Goal: Find specific page/section: Find specific page/section

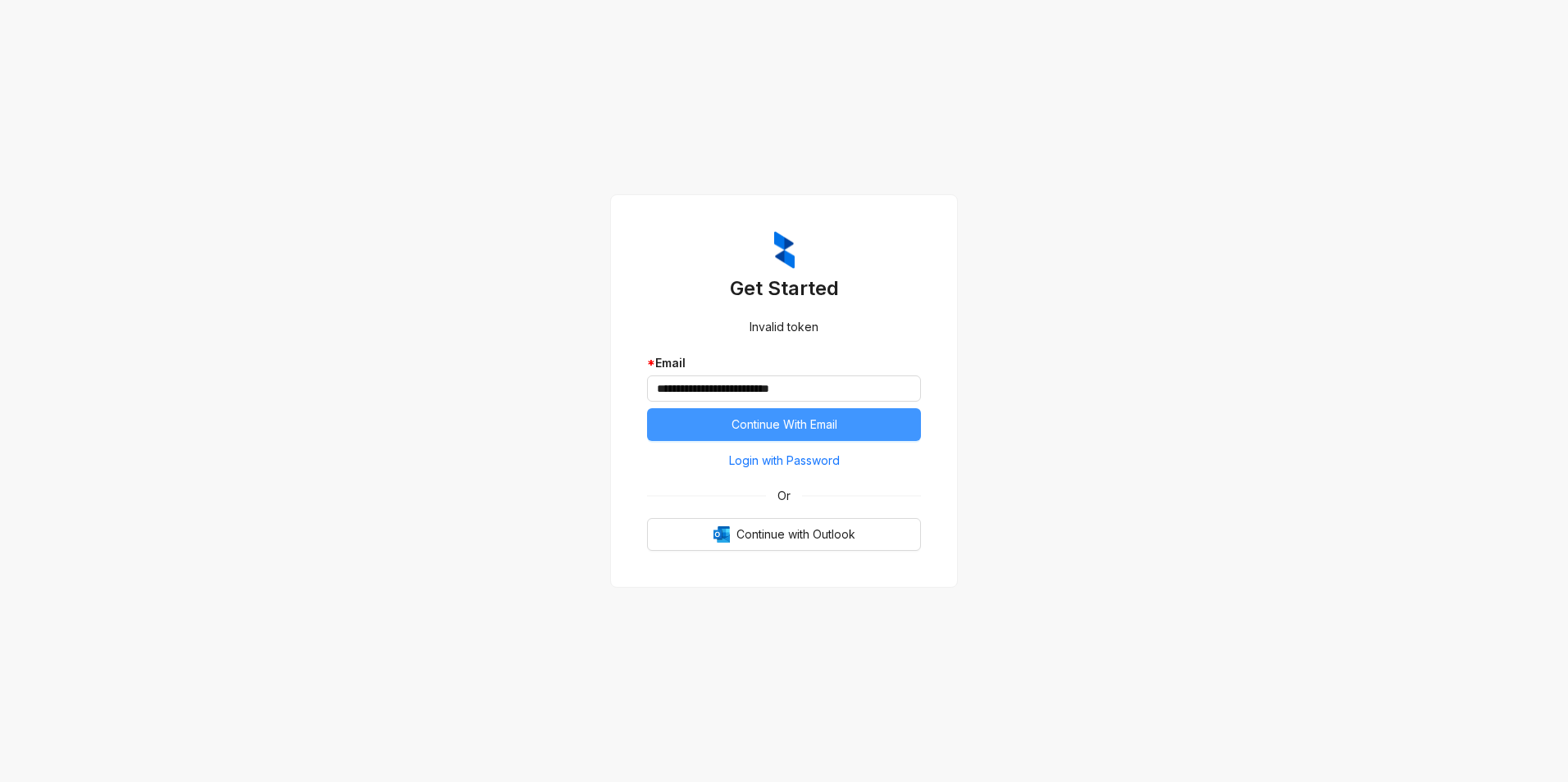
click at [789, 433] on span "Continue With Email" at bounding box center [784, 425] width 105 height 18
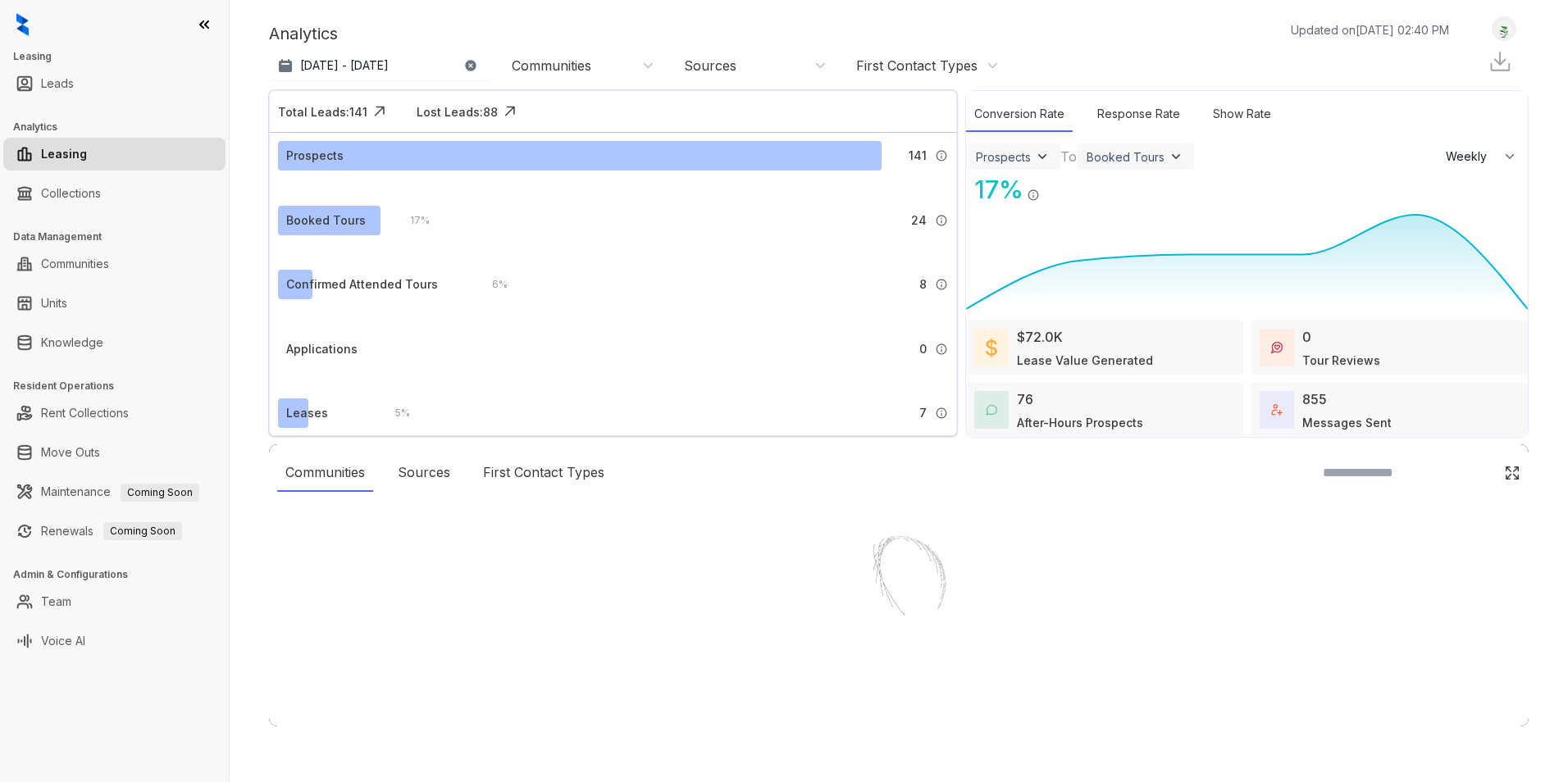
select select "******"
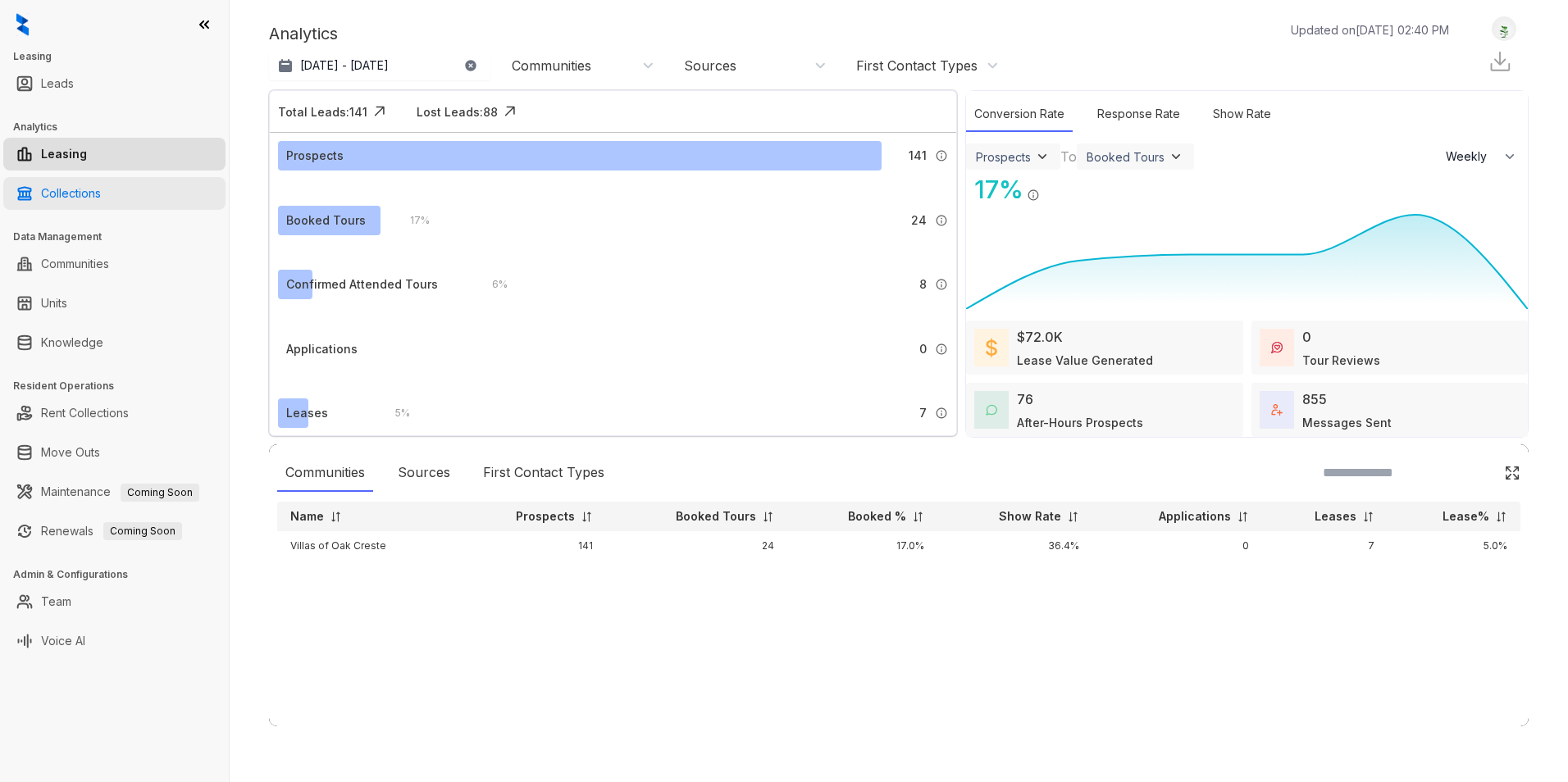
click at [72, 200] on link "Collections" at bounding box center [71, 193] width 60 height 33
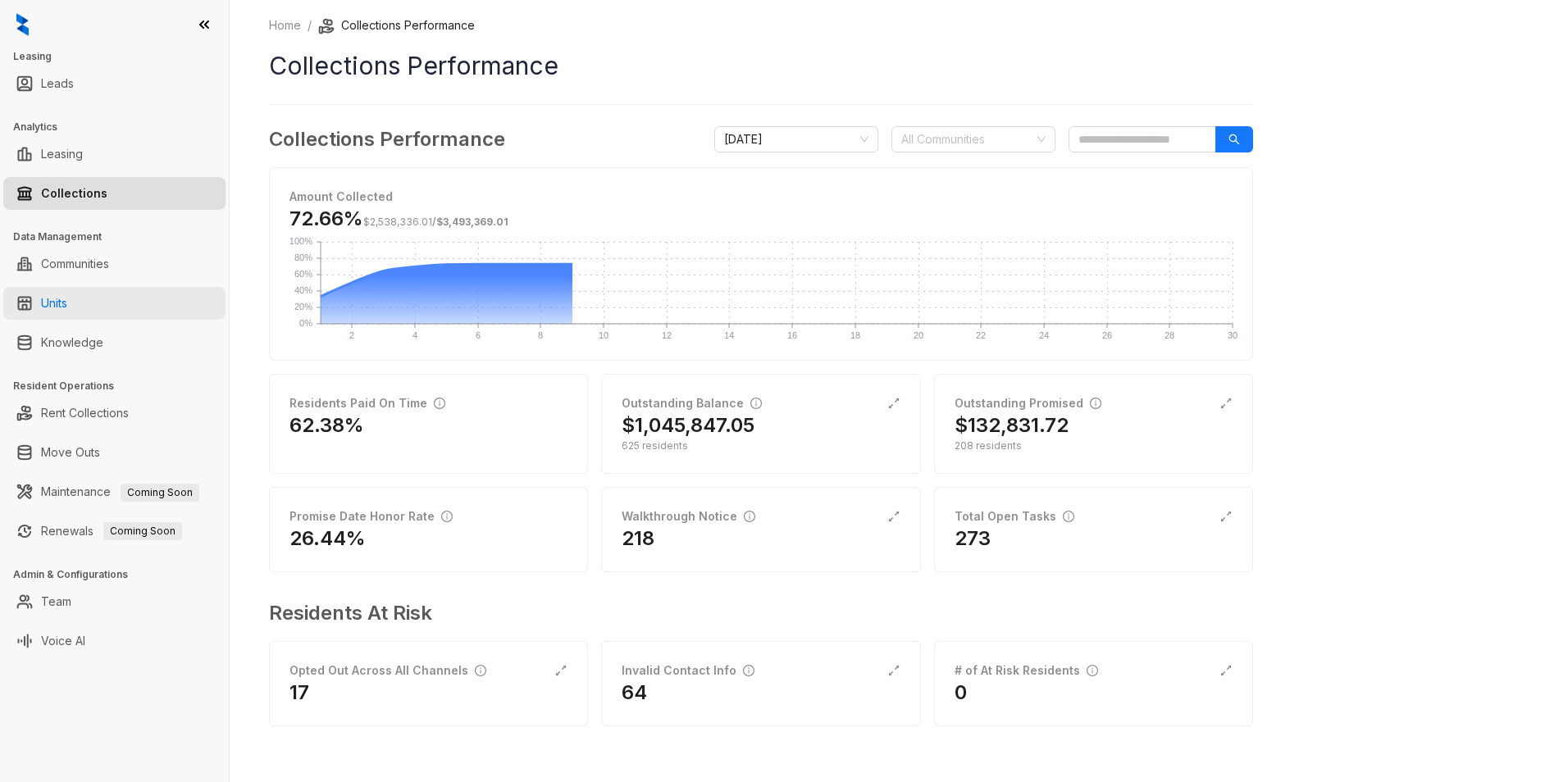
click at [67, 310] on link "Units" at bounding box center [54, 303] width 27 height 33
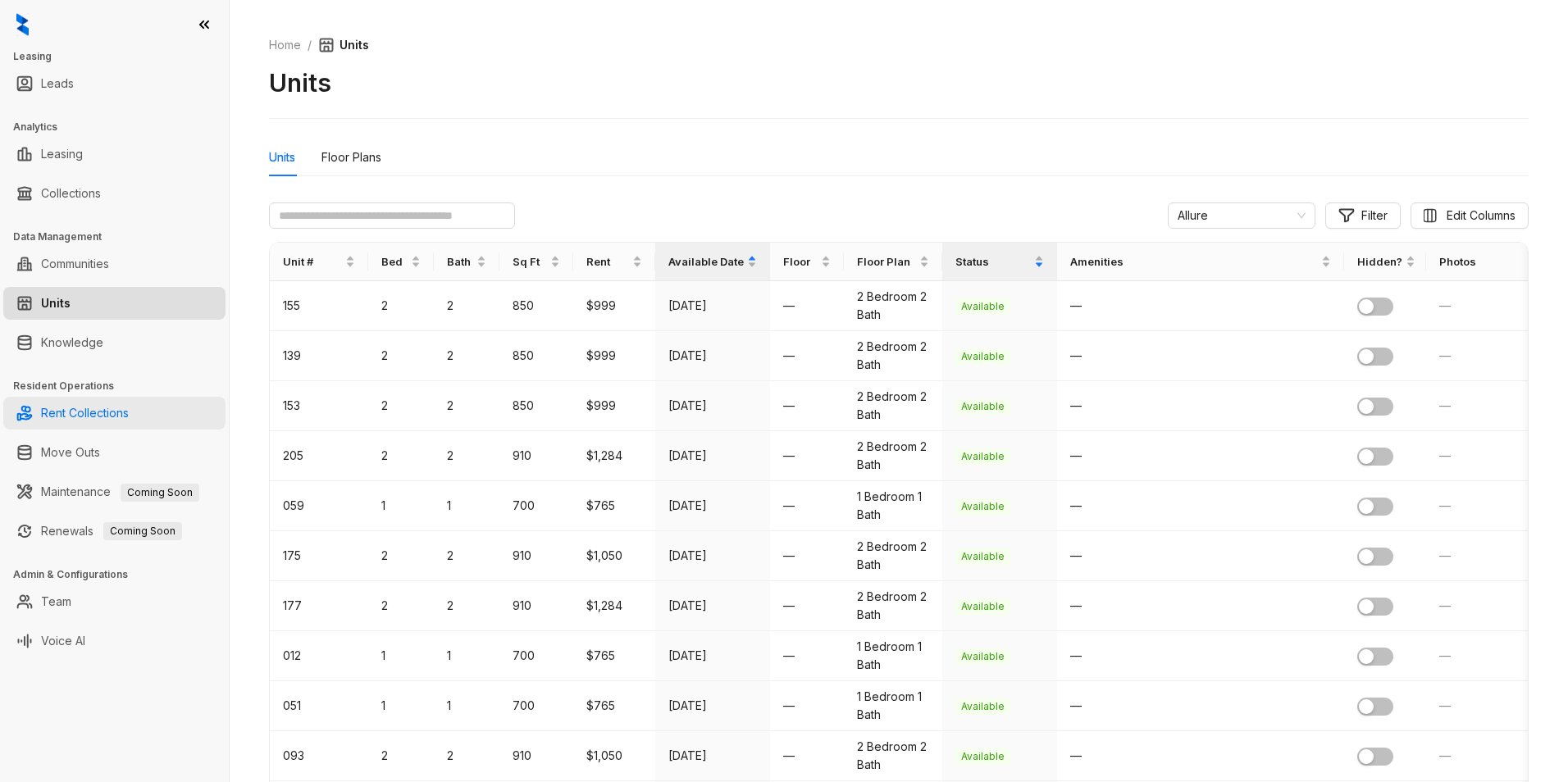
click at [81, 414] on link "Rent Collections" at bounding box center [85, 413] width 88 height 33
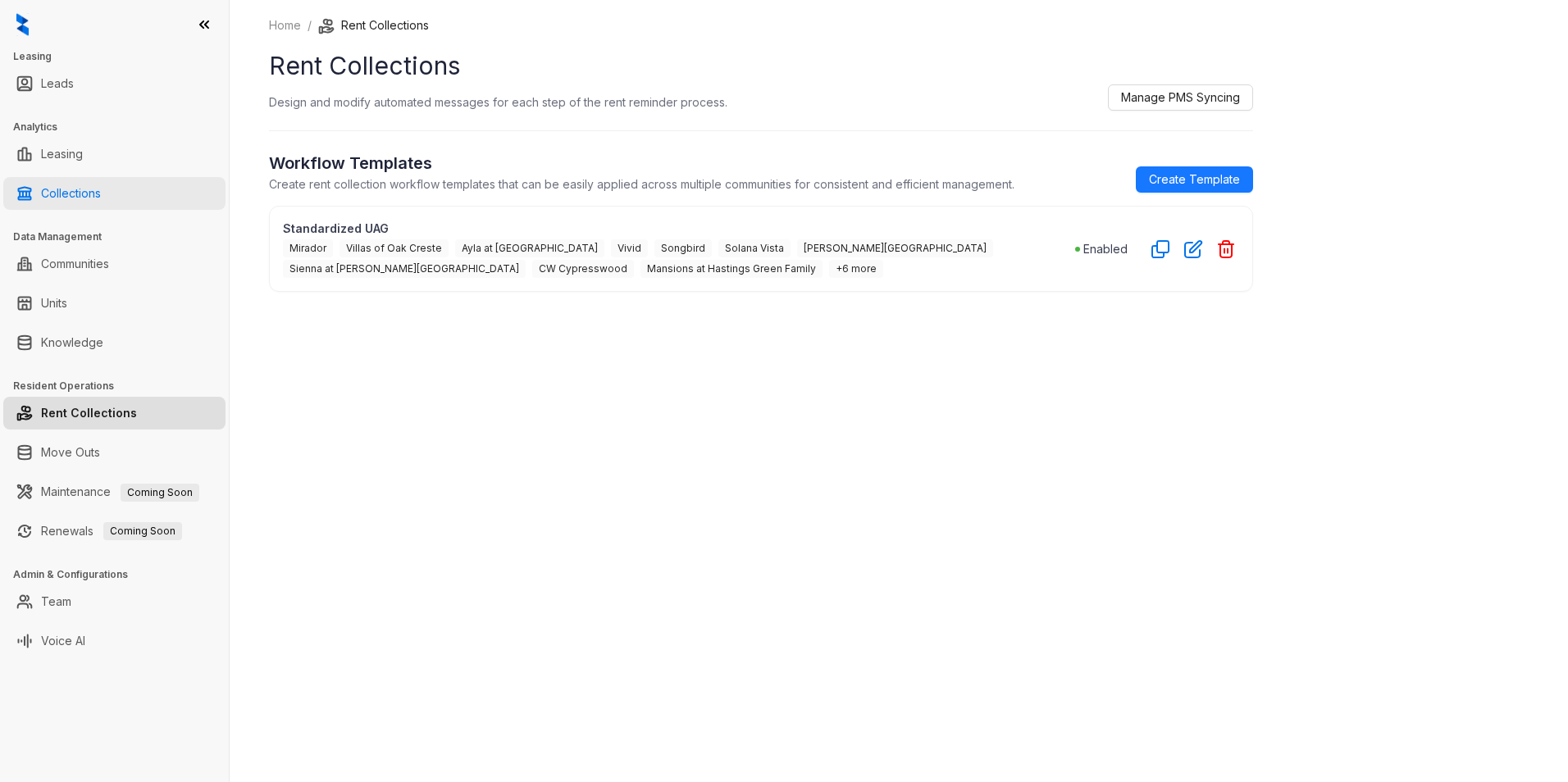
click at [89, 199] on link "Collections" at bounding box center [71, 193] width 60 height 33
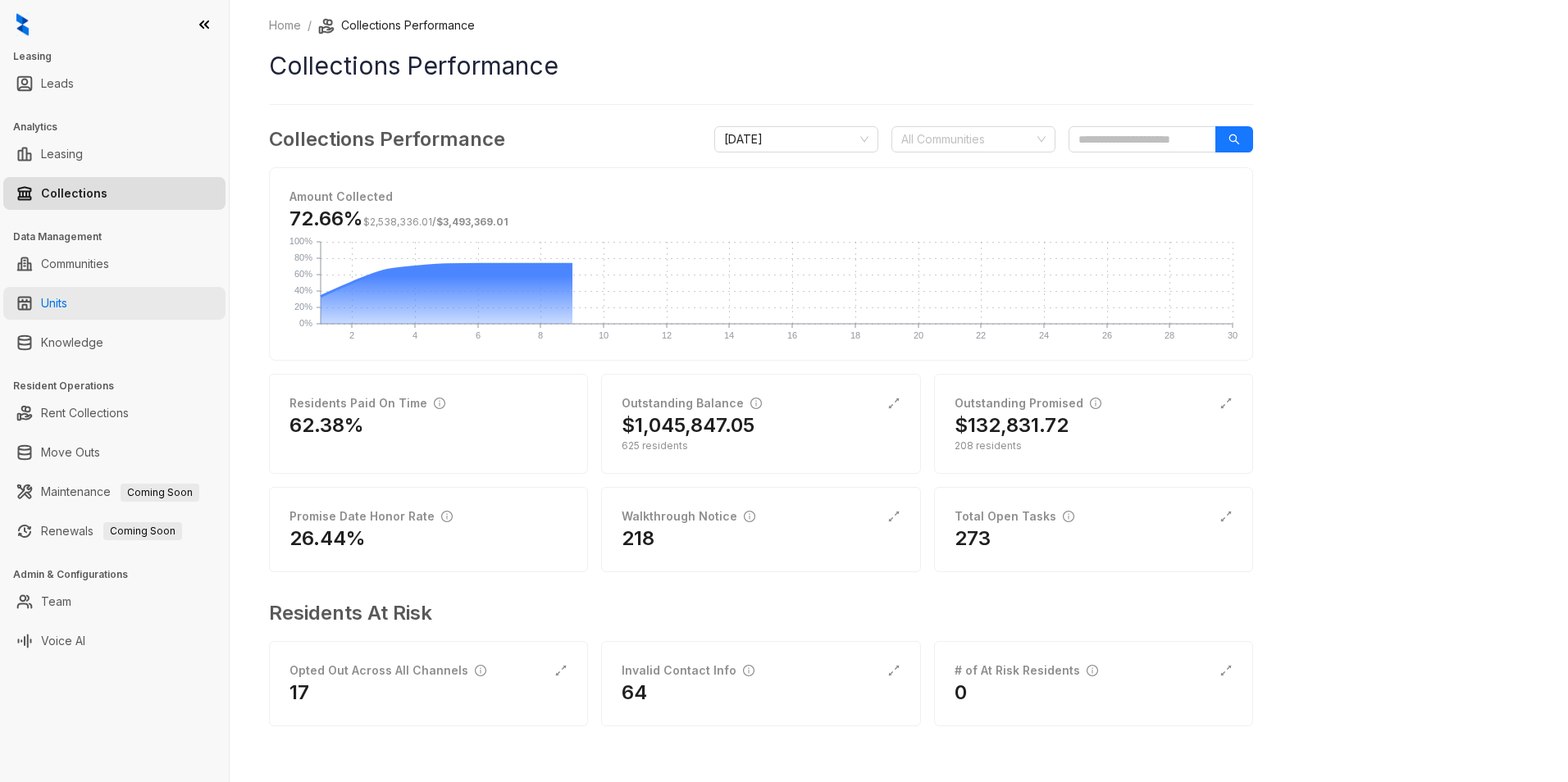
click at [64, 301] on link "Units" at bounding box center [54, 303] width 27 height 33
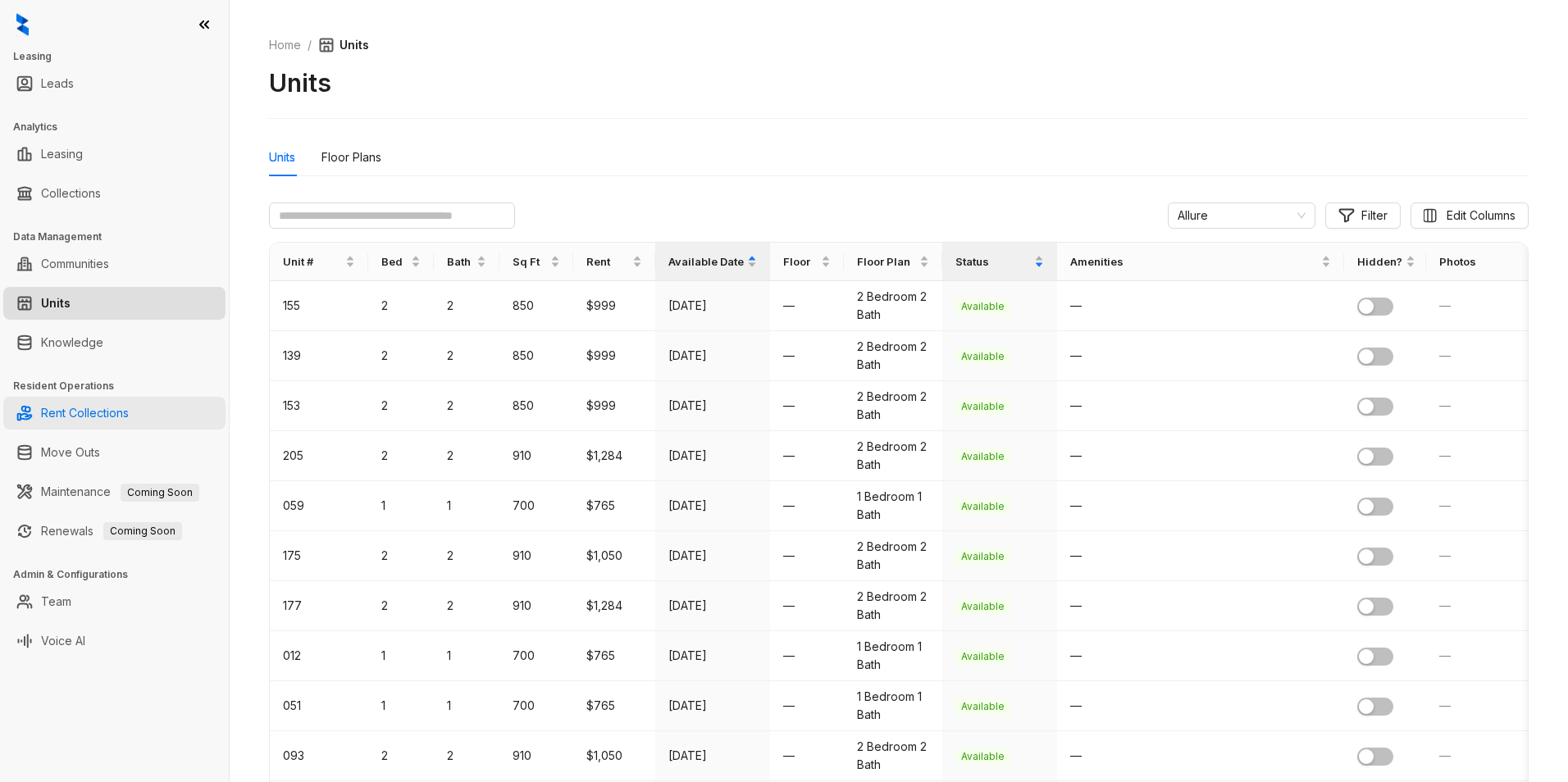
click at [111, 419] on link "Rent Collections" at bounding box center [85, 413] width 88 height 33
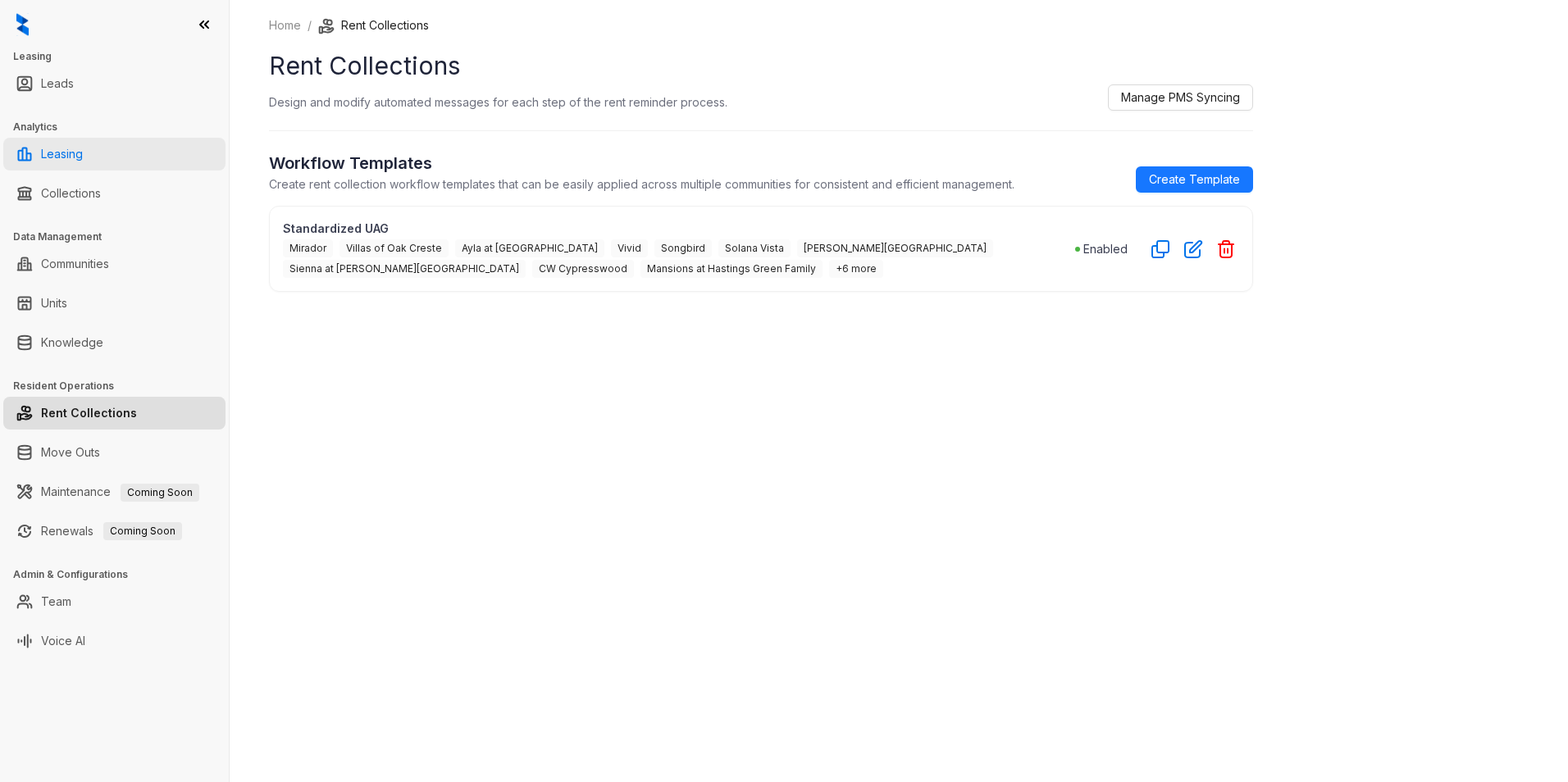
click at [52, 149] on link "Leasing" at bounding box center [62, 154] width 42 height 33
select select "******"
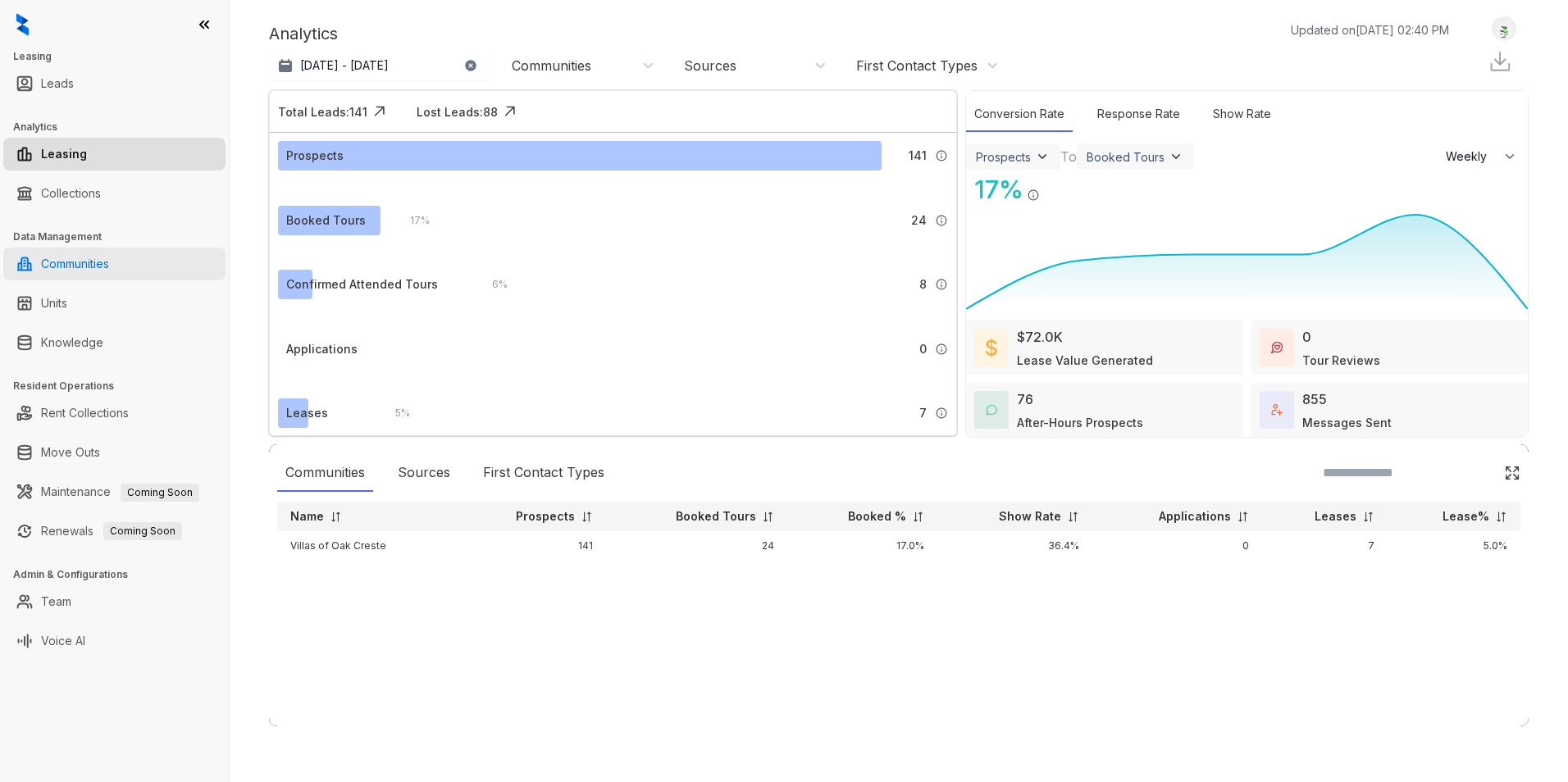
click at [85, 265] on link "Communities" at bounding box center [75, 264] width 68 height 33
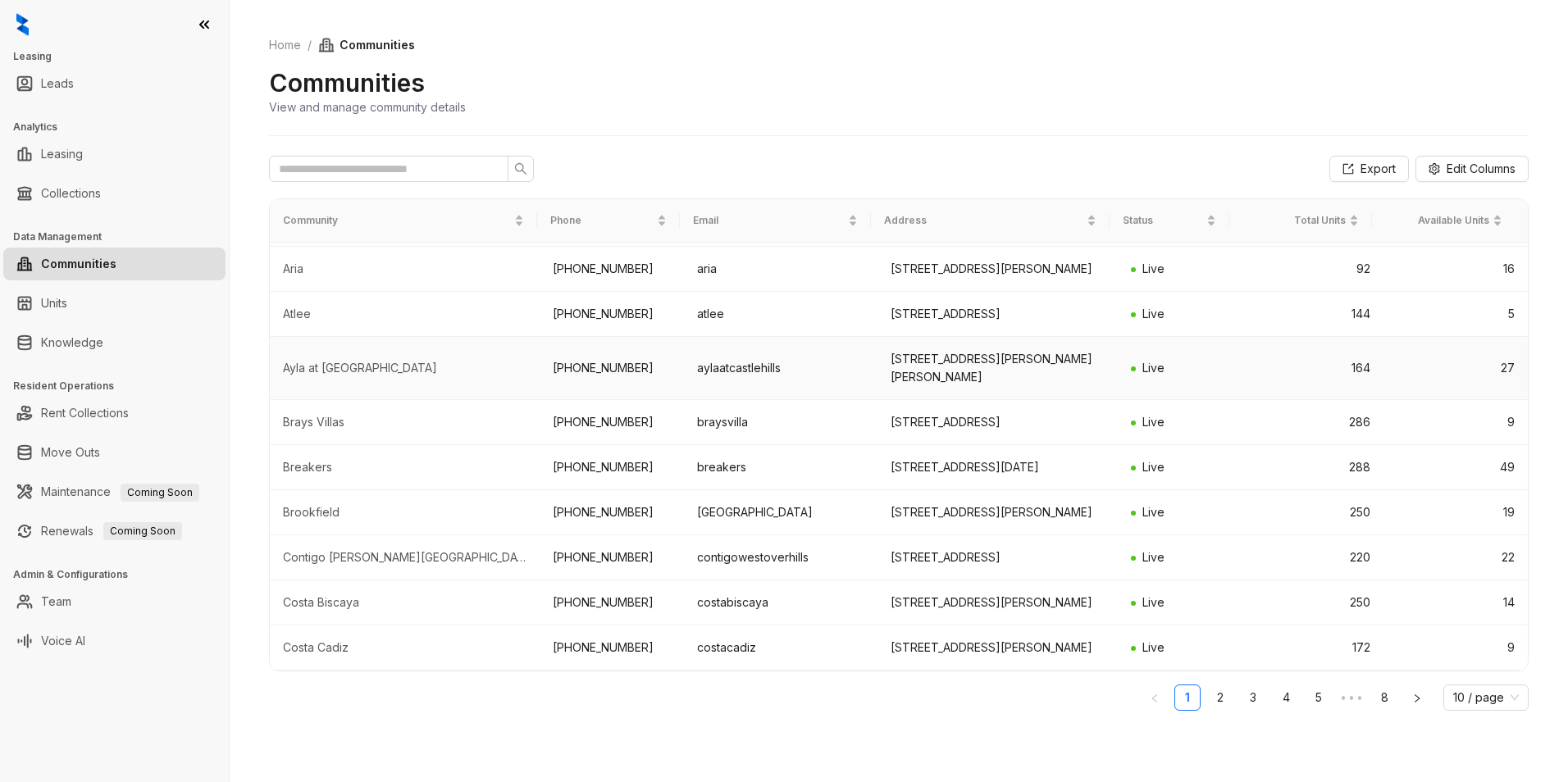
scroll to position [203, 0]
click at [1420, 701] on icon "right" at bounding box center [1417, 698] width 10 height 10
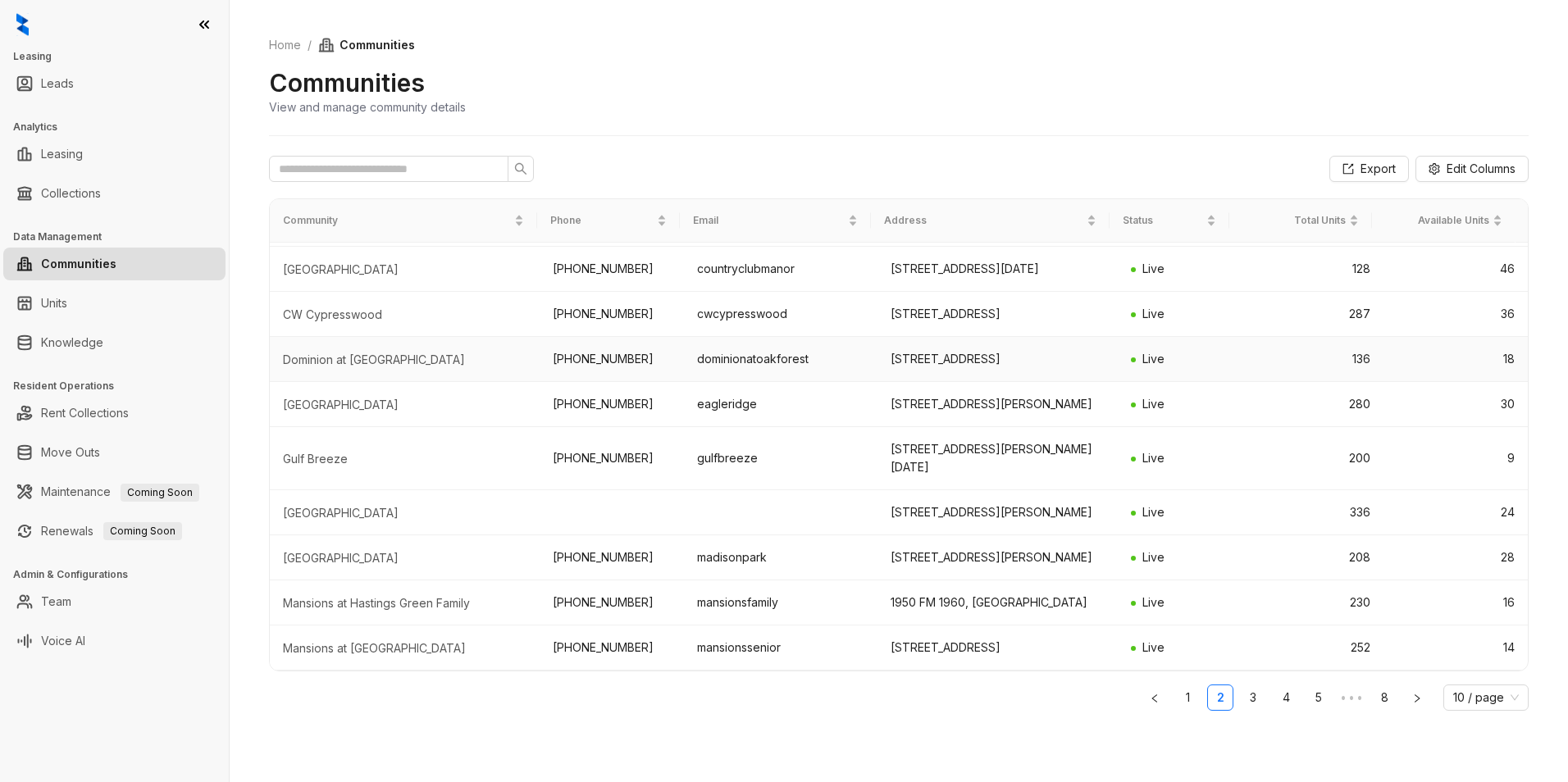
scroll to position [185, 0]
click at [1423, 696] on button "button" at bounding box center [1417, 698] width 27 height 27
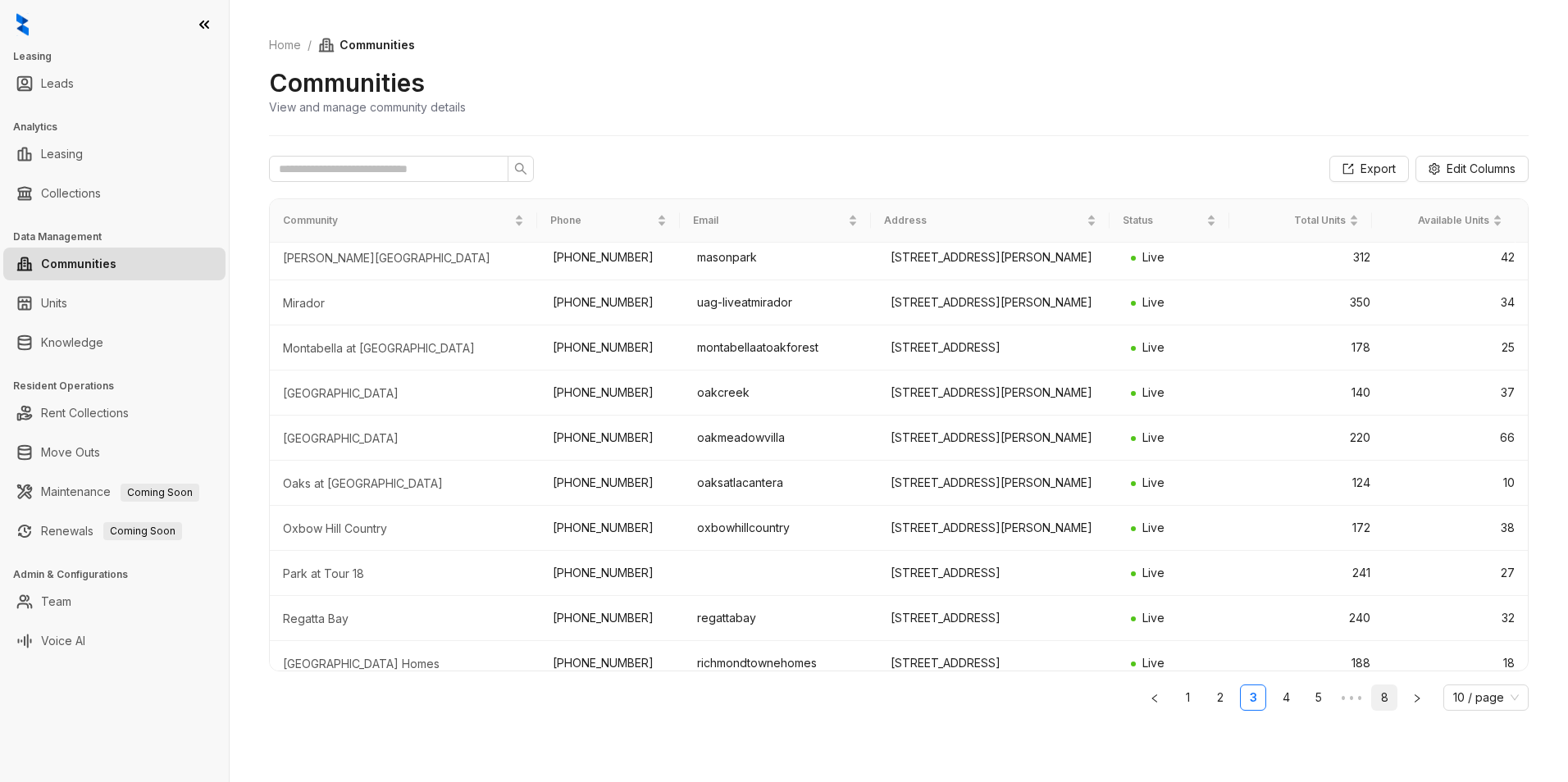
scroll to position [0, 0]
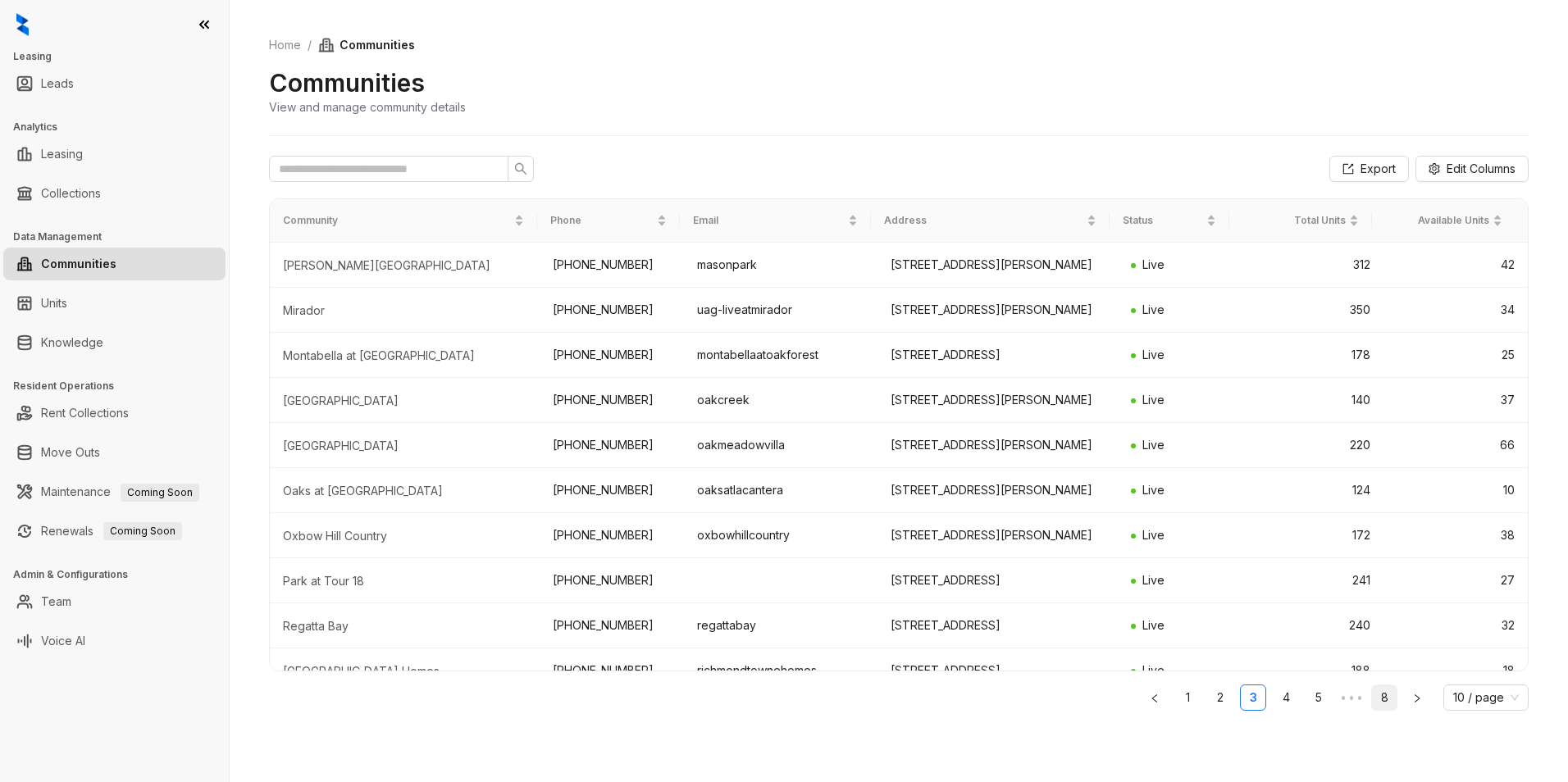
click at [1390, 699] on link "8" at bounding box center [1384, 697] width 25 height 25
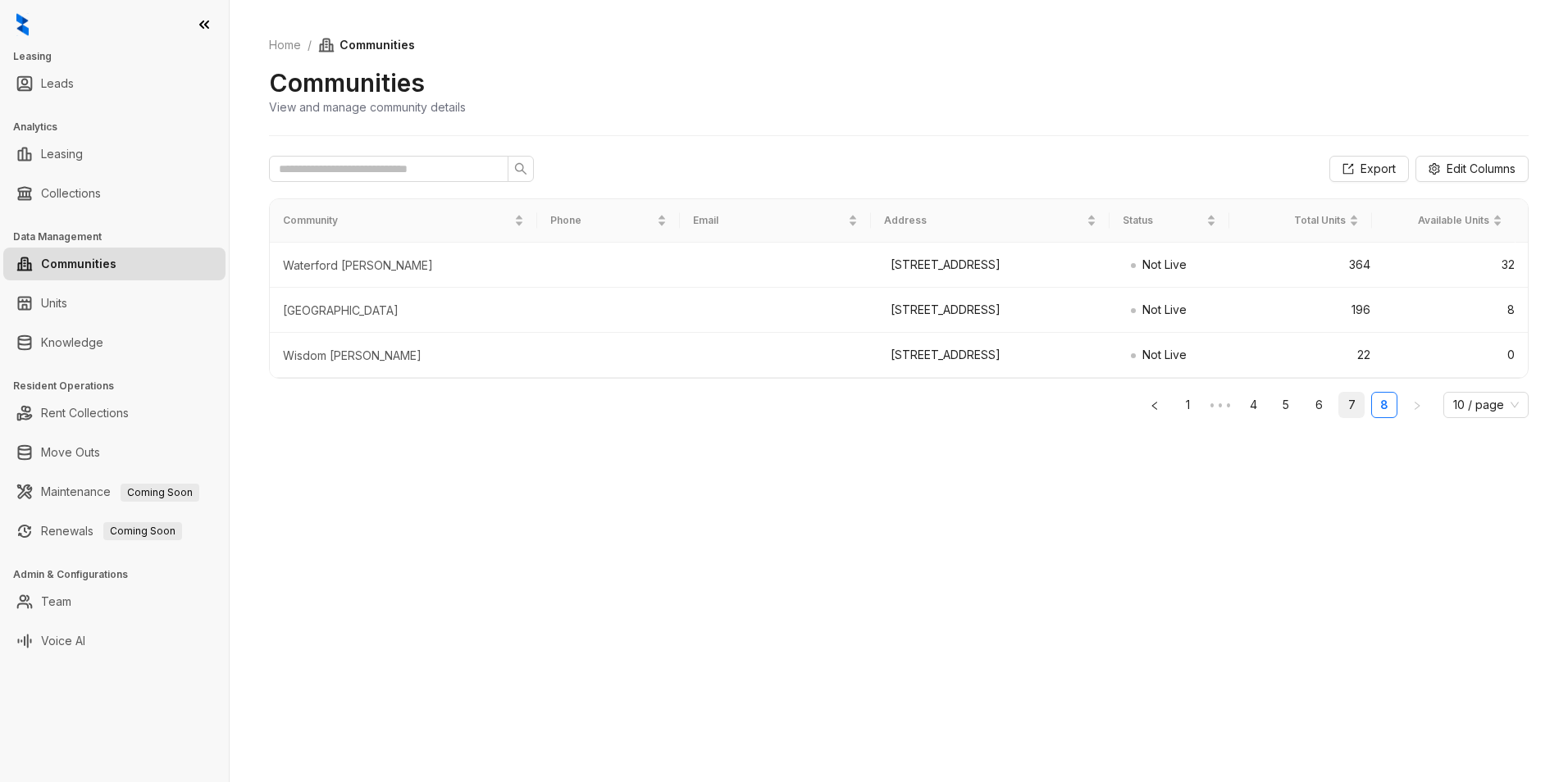
click at [1353, 418] on link "7" at bounding box center [1351, 405] width 25 height 25
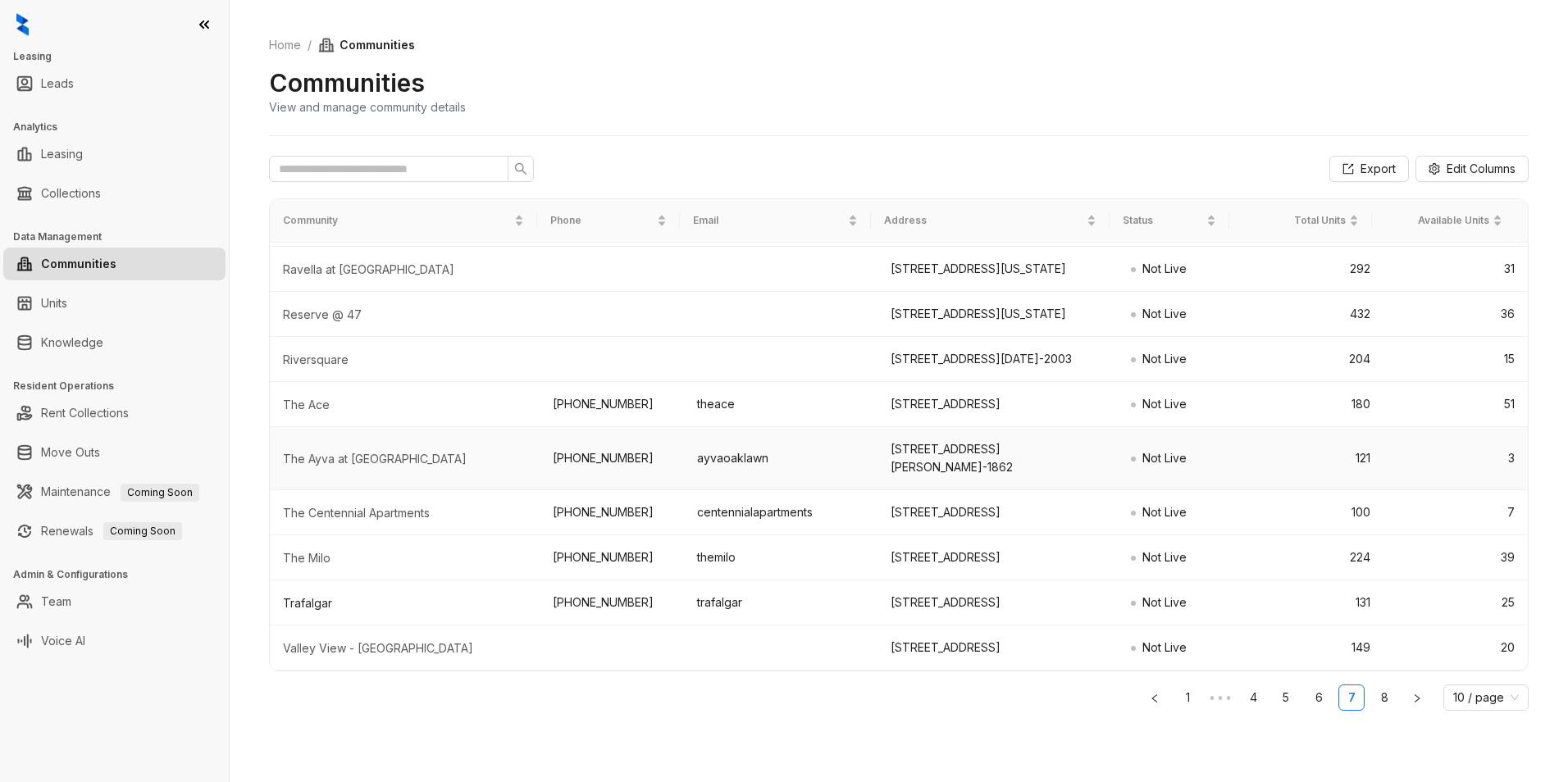
scroll to position [185, 0]
click at [1390, 694] on link "8" at bounding box center [1384, 697] width 25 height 25
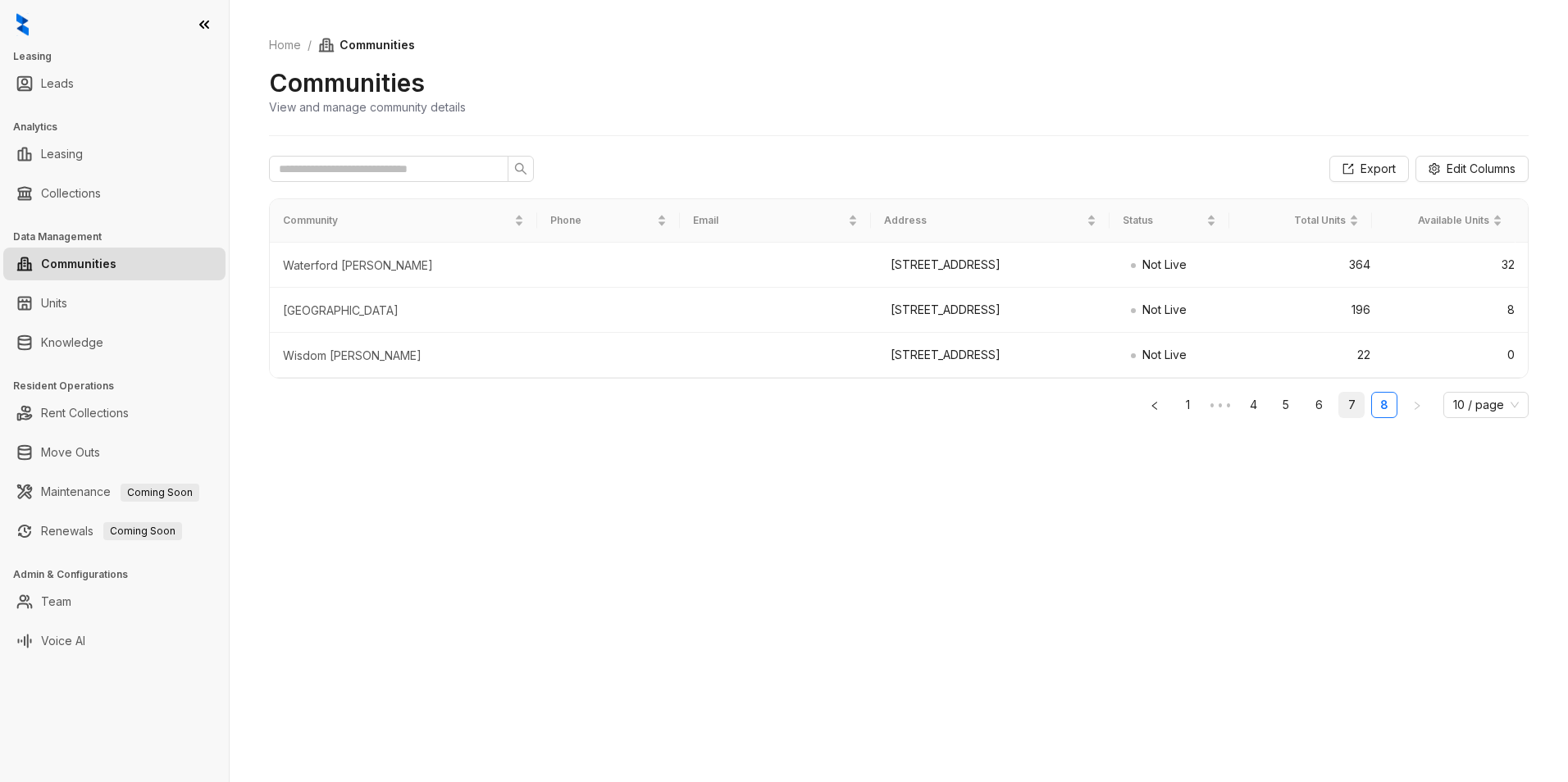
click at [1349, 418] on link "7" at bounding box center [1351, 405] width 25 height 25
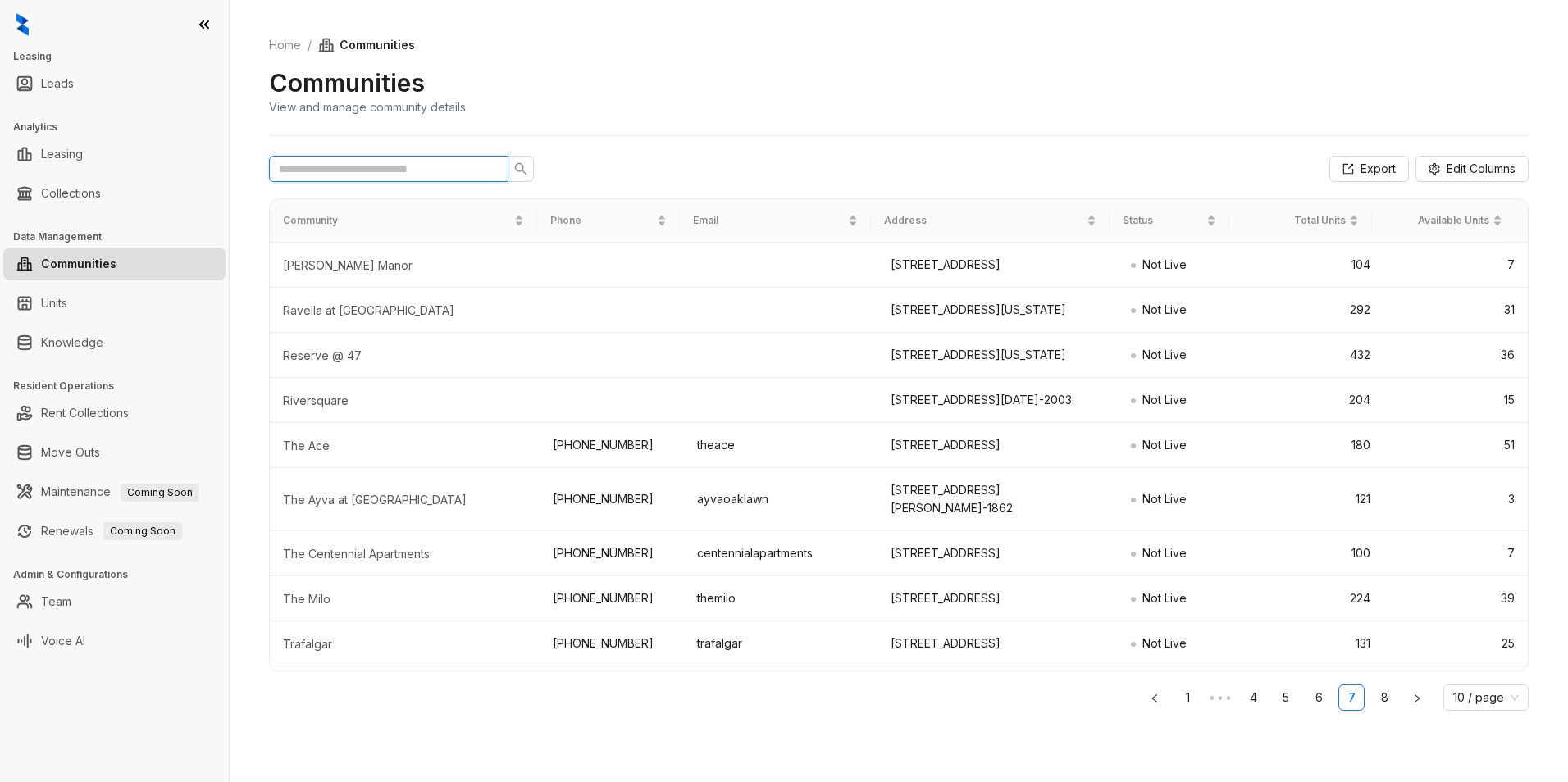
click at [331, 168] on input "text" at bounding box center [382, 169] width 207 height 18
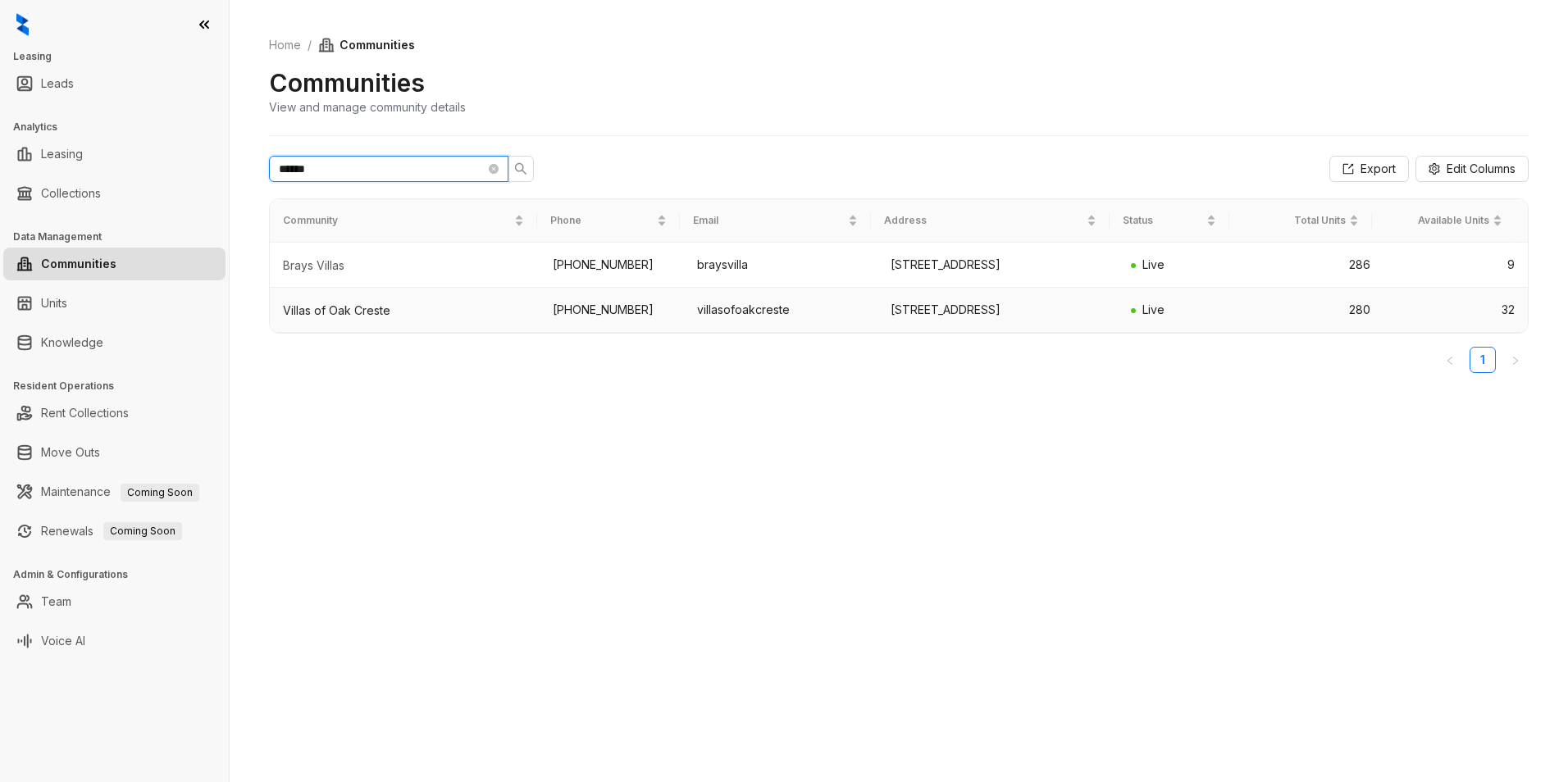
type input "******"
click at [339, 319] on div "Villas of Oak Creste" at bounding box center [405, 310] width 244 height 16
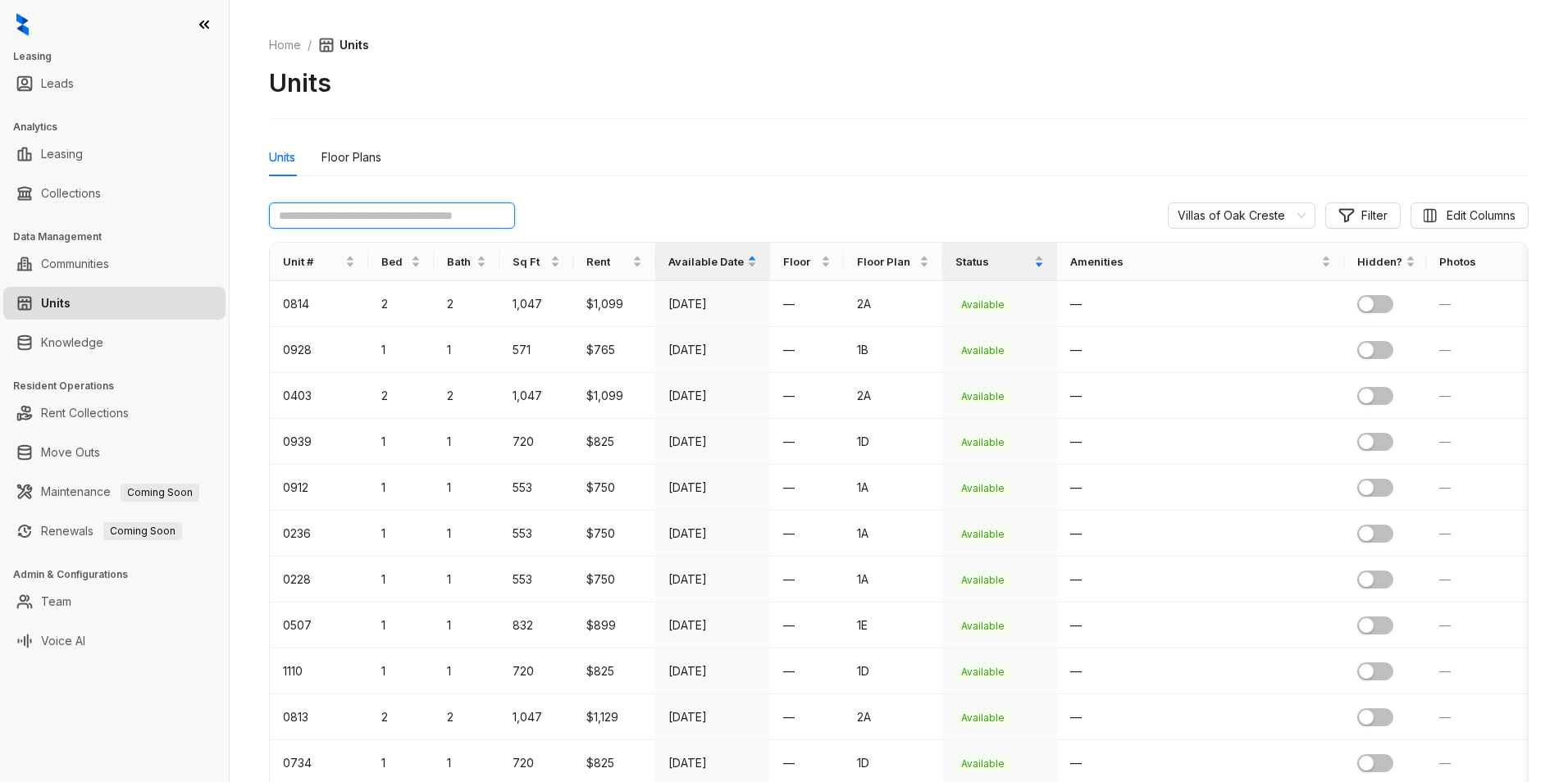
click at [354, 223] on input "text" at bounding box center [392, 215] width 246 height 27
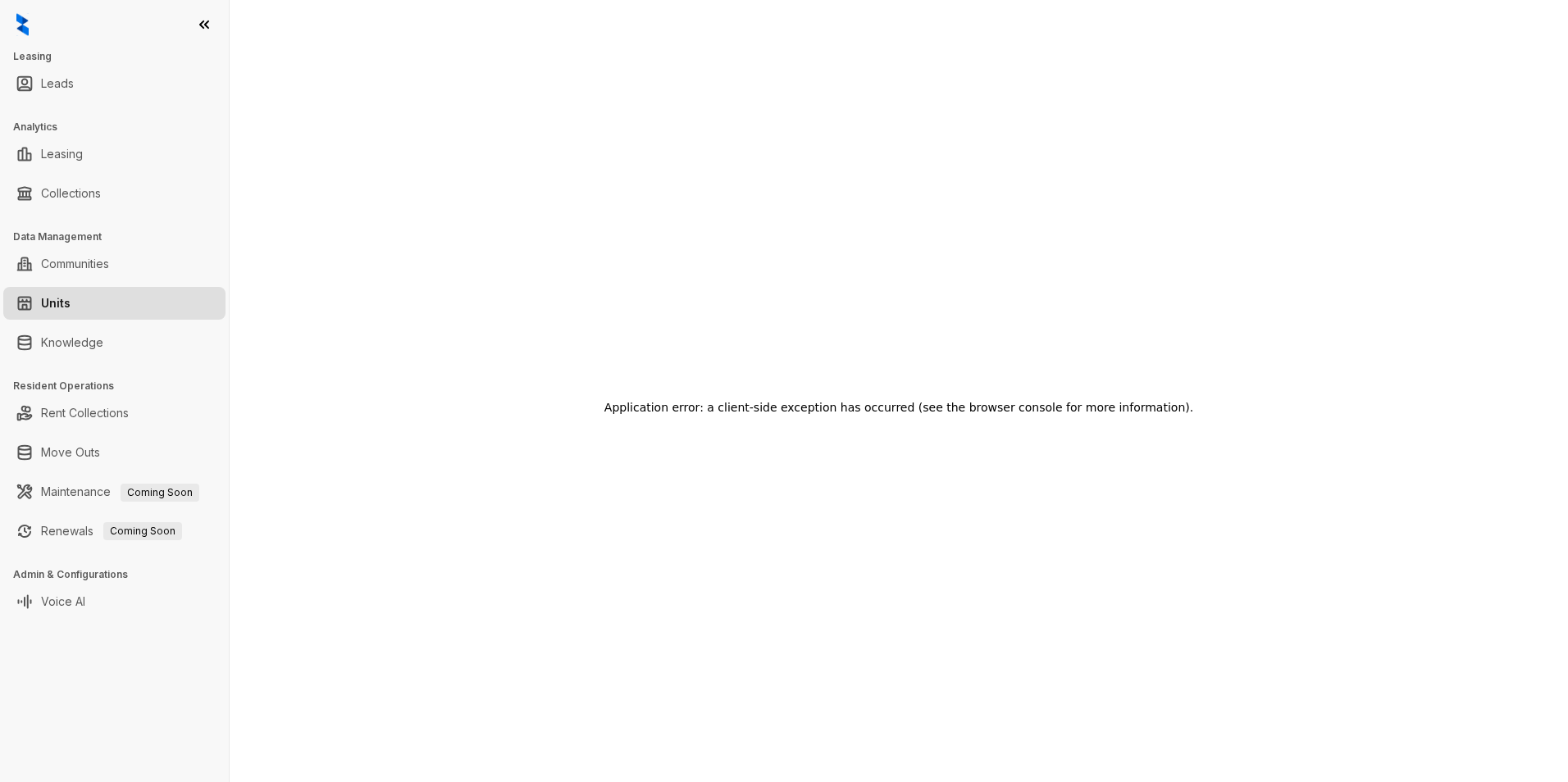
click at [49, 301] on link "Units" at bounding box center [56, 303] width 29 height 33
click at [203, 27] on icon at bounding box center [204, 25] width 16 height 16
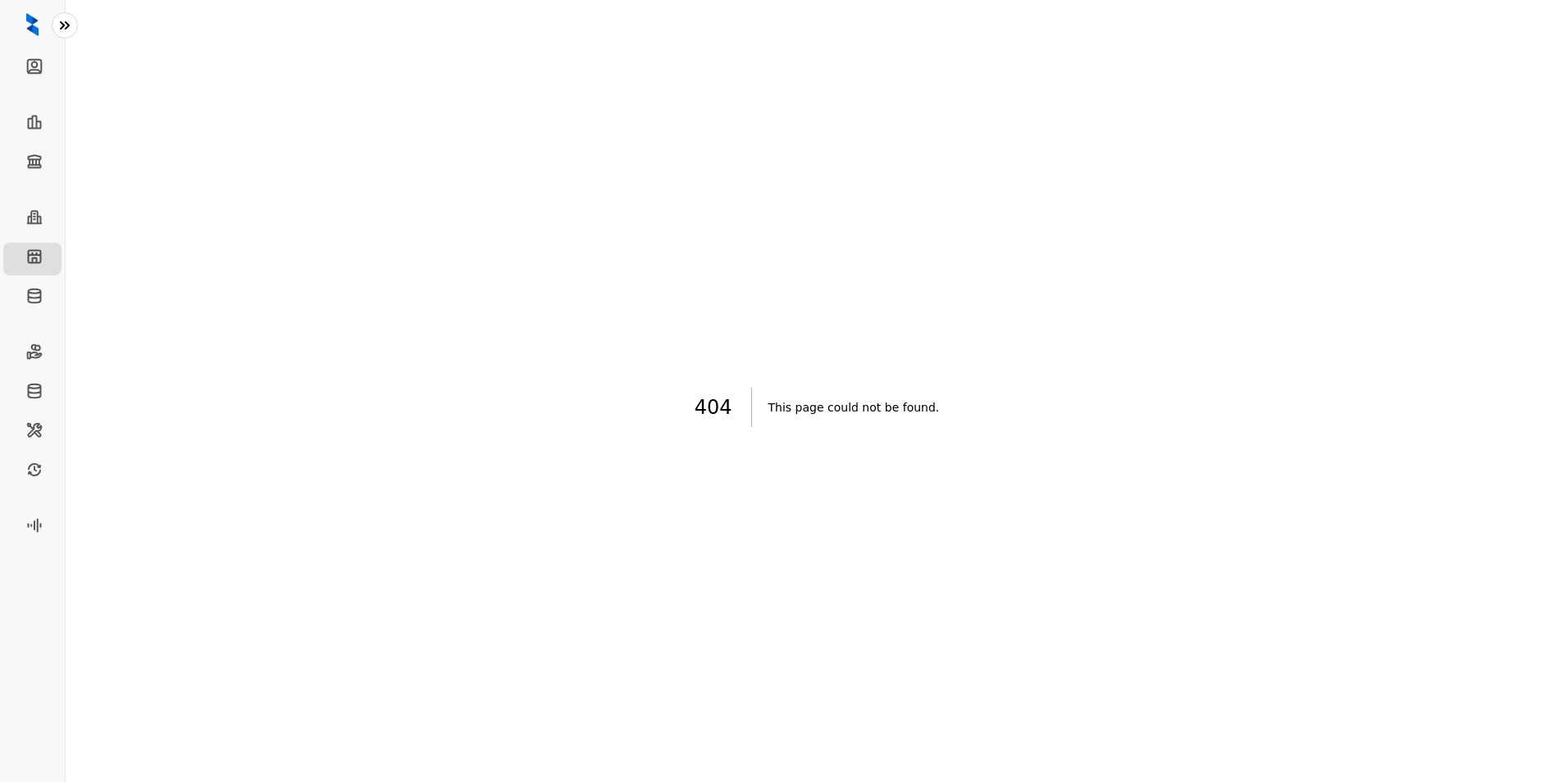
click at [30, 15] on img at bounding box center [32, 24] width 12 height 23
drag, startPoint x: 49, startPoint y: 23, endPoint x: 64, endPoint y: 22, distance: 15.0
click at [64, 22] on div at bounding box center [32, 25] width 65 height 49
click at [73, 27] on button at bounding box center [64, 25] width 27 height 27
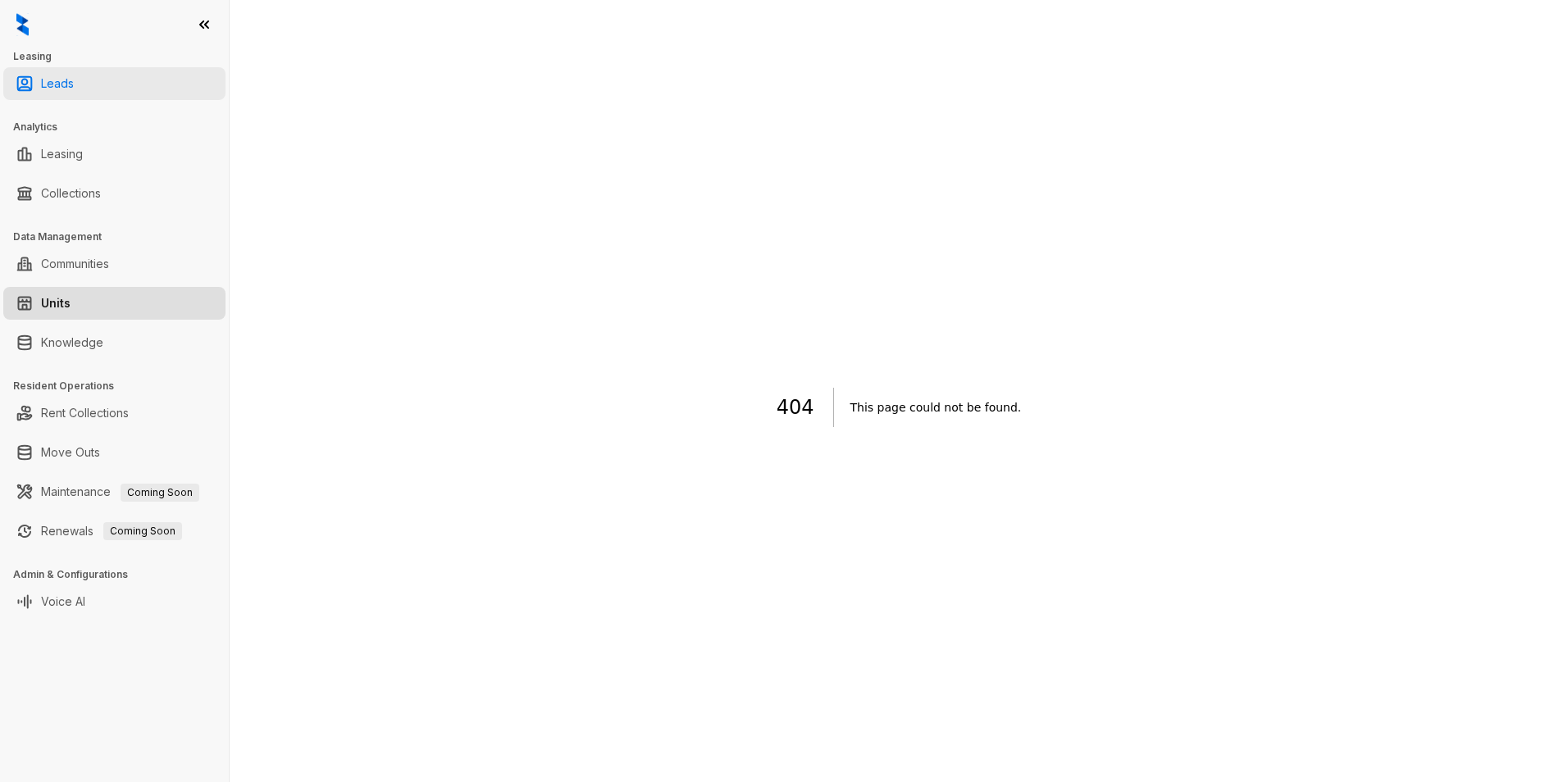
click at [41, 86] on link "Leads" at bounding box center [58, 83] width 33 height 33
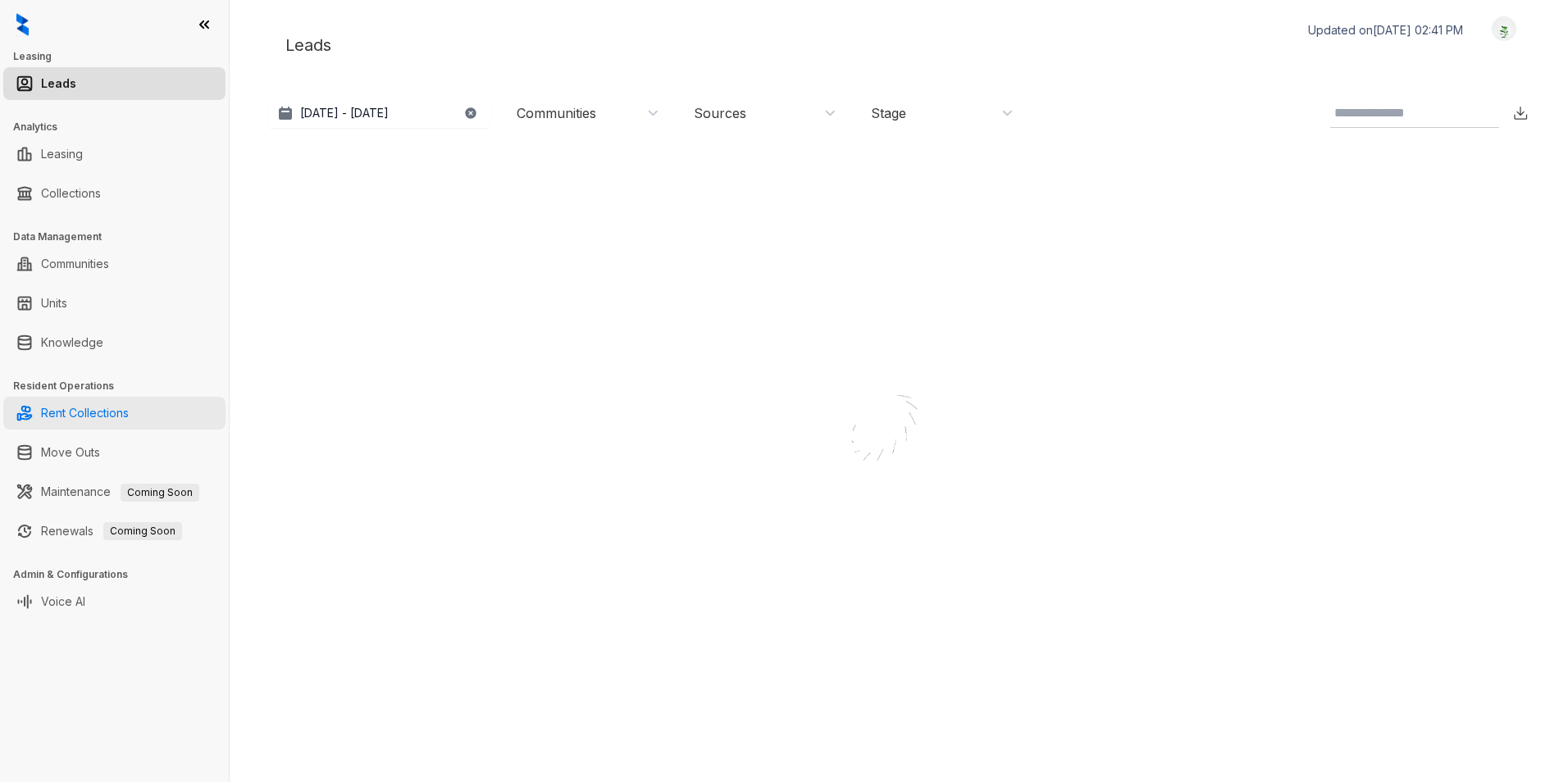
click at [62, 414] on link "Rent Collections" at bounding box center [85, 413] width 88 height 33
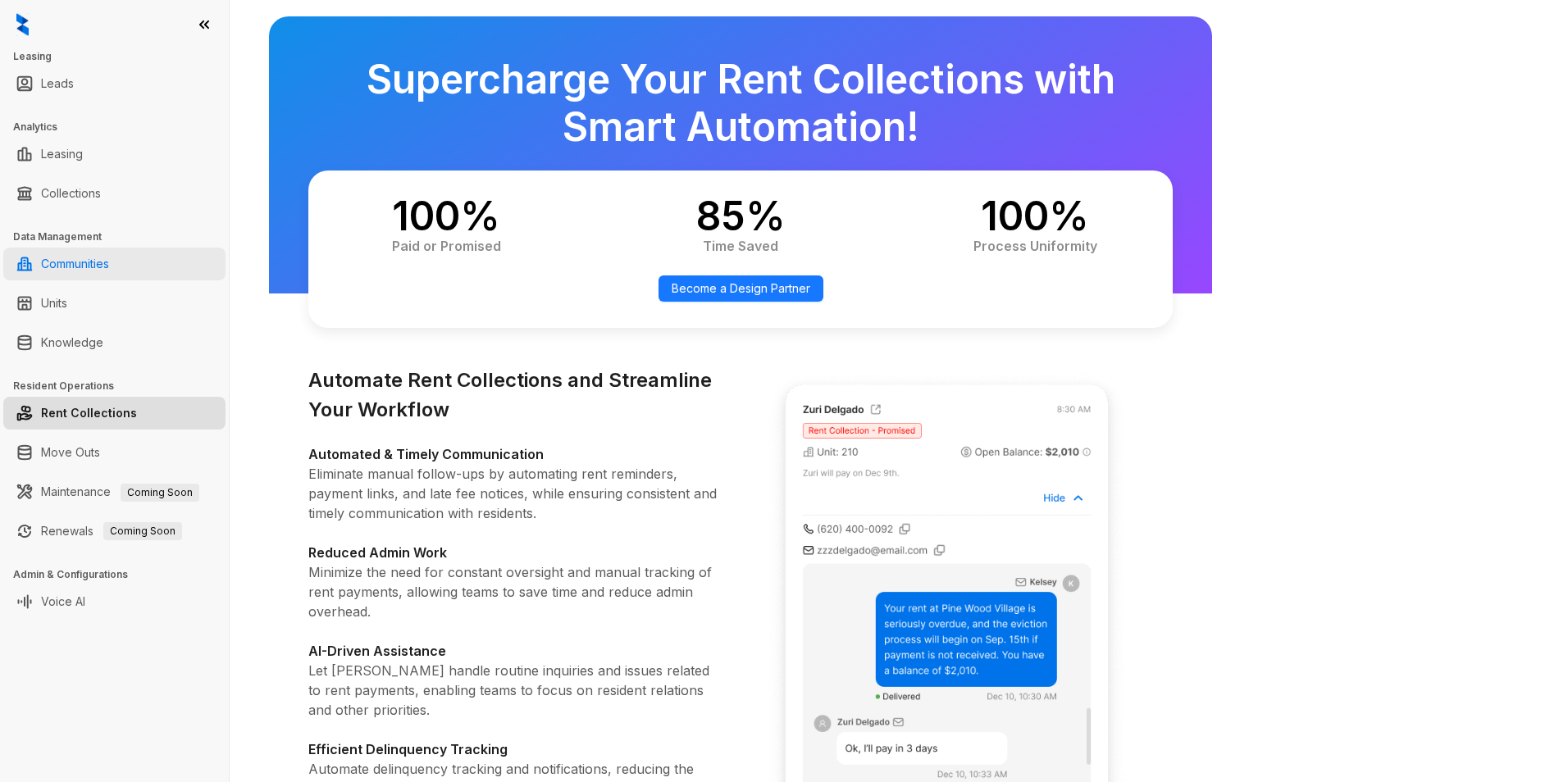
click at [70, 266] on link "Communities" at bounding box center [75, 264] width 68 height 33
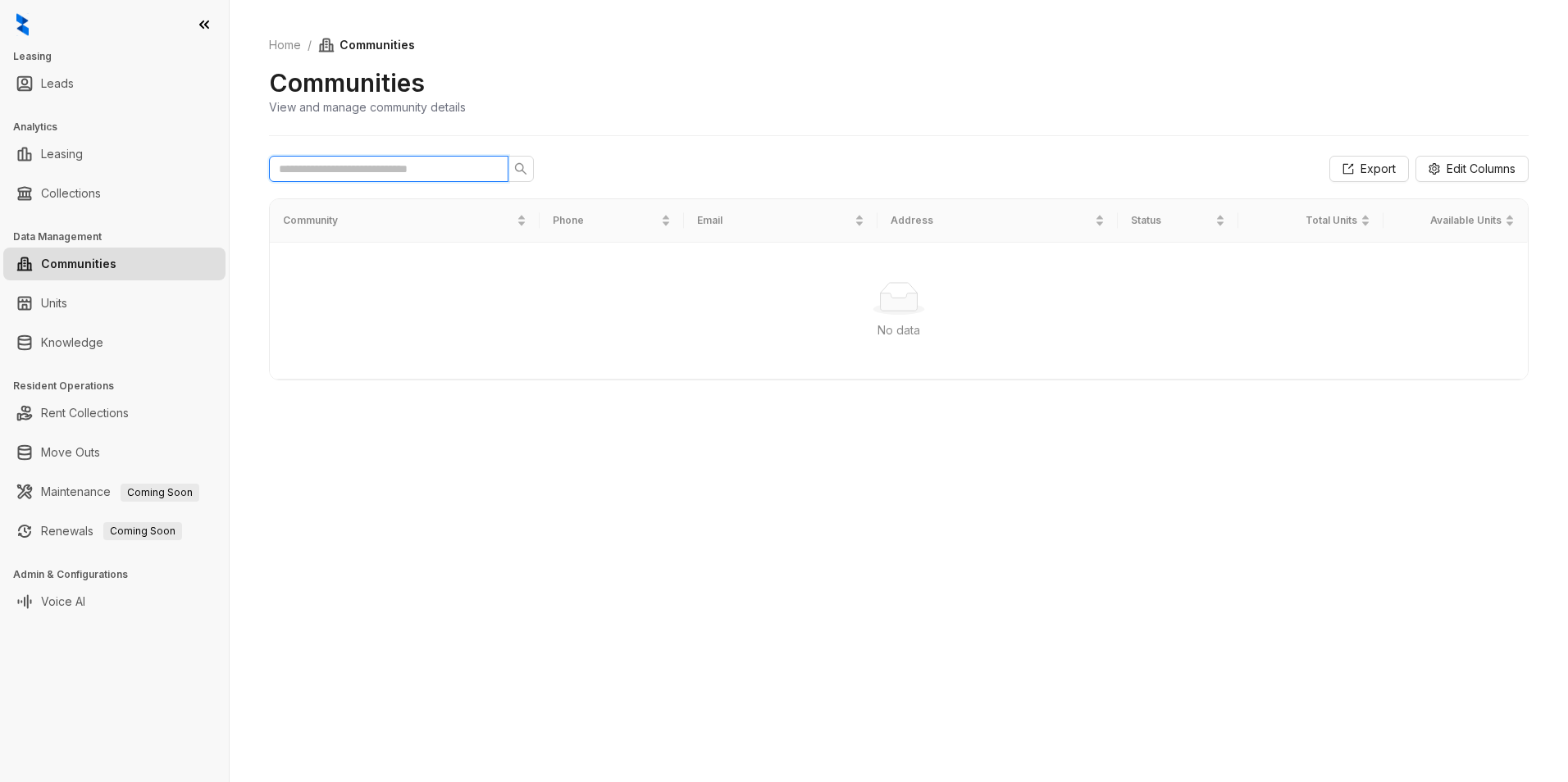
click at [378, 167] on input "text" at bounding box center [382, 169] width 207 height 18
click at [517, 168] on icon "search" at bounding box center [520, 168] width 13 height 13
drag, startPoint x: 365, startPoint y: 170, endPoint x: 226, endPoint y: 172, distance: 139.0
click at [227, 172] on div "**********" at bounding box center [784, 391] width 1568 height 782
type input "**********"
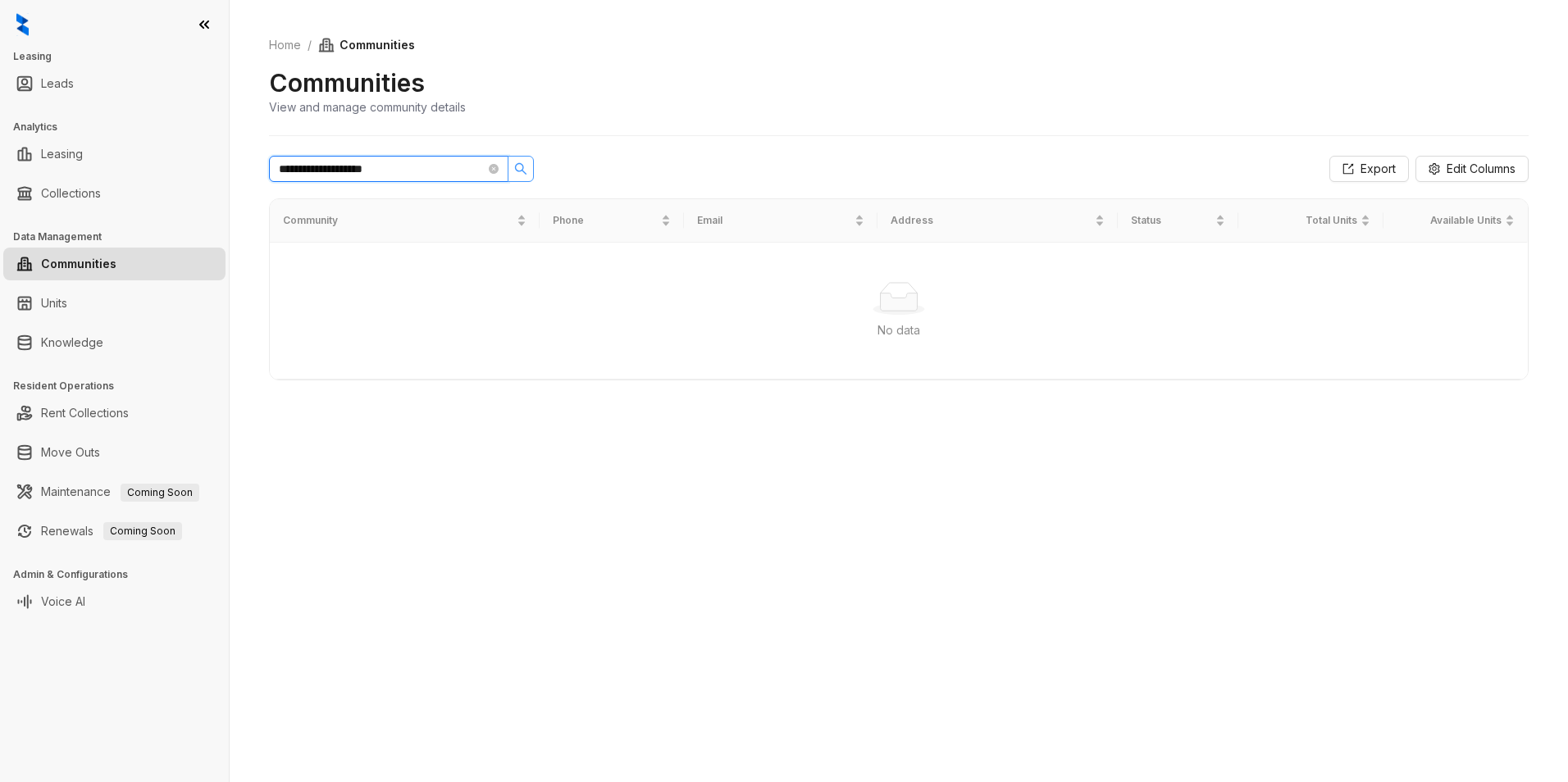
click at [517, 168] on icon "search" at bounding box center [520, 168] width 13 height 13
click at [298, 41] on link "Home" at bounding box center [285, 45] width 38 height 18
select select "******"
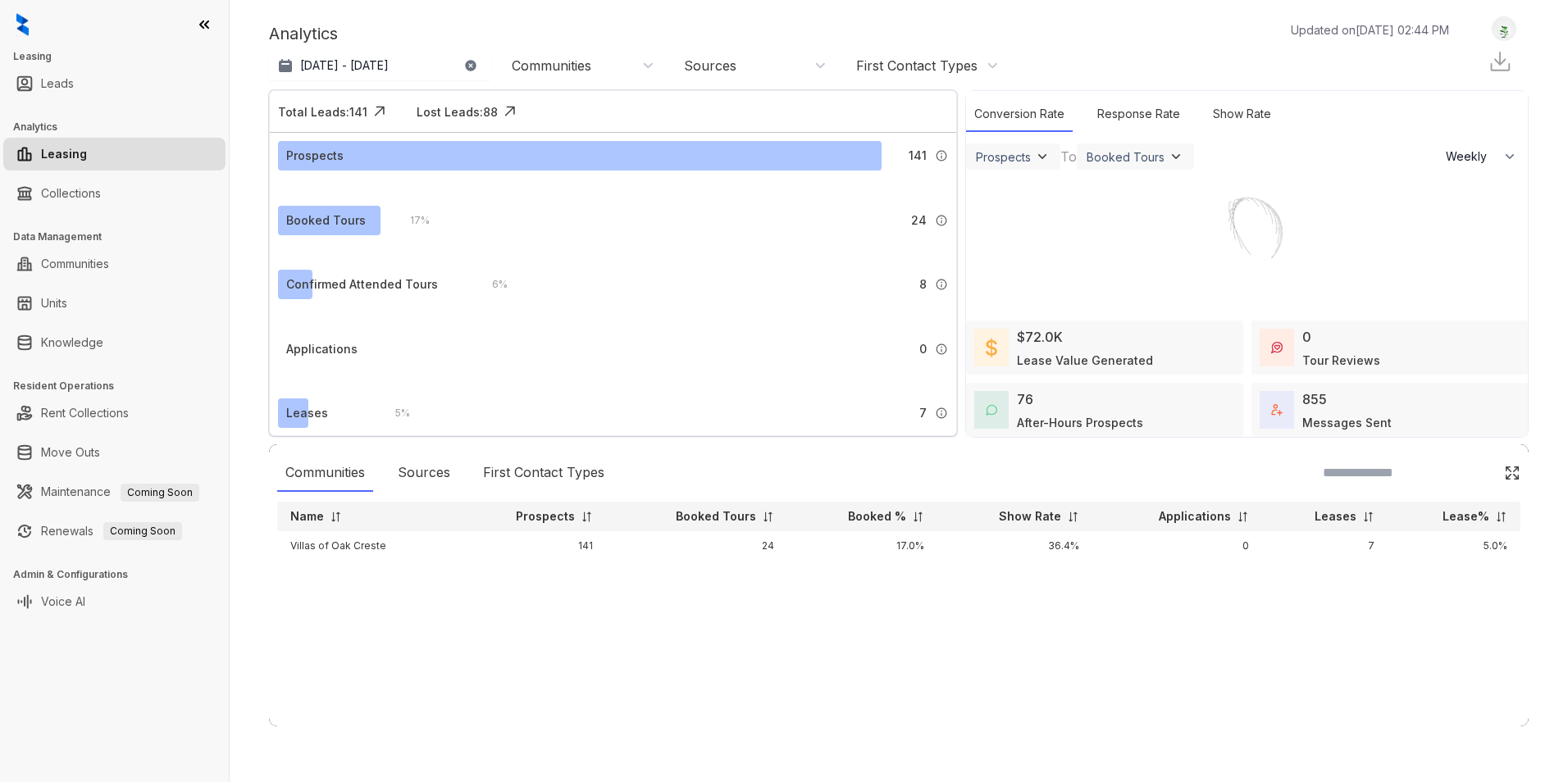
click at [638, 59] on div "Communities" at bounding box center [583, 66] width 143 height 18
click at [603, 110] on input at bounding box center [579, 111] width 129 height 15
click at [595, 102] on div "**********" at bounding box center [579, 111] width 147 height 29
click at [593, 107] on input "**********" at bounding box center [579, 111] width 129 height 15
click at [597, 110] on input "**********" at bounding box center [579, 111] width 129 height 15
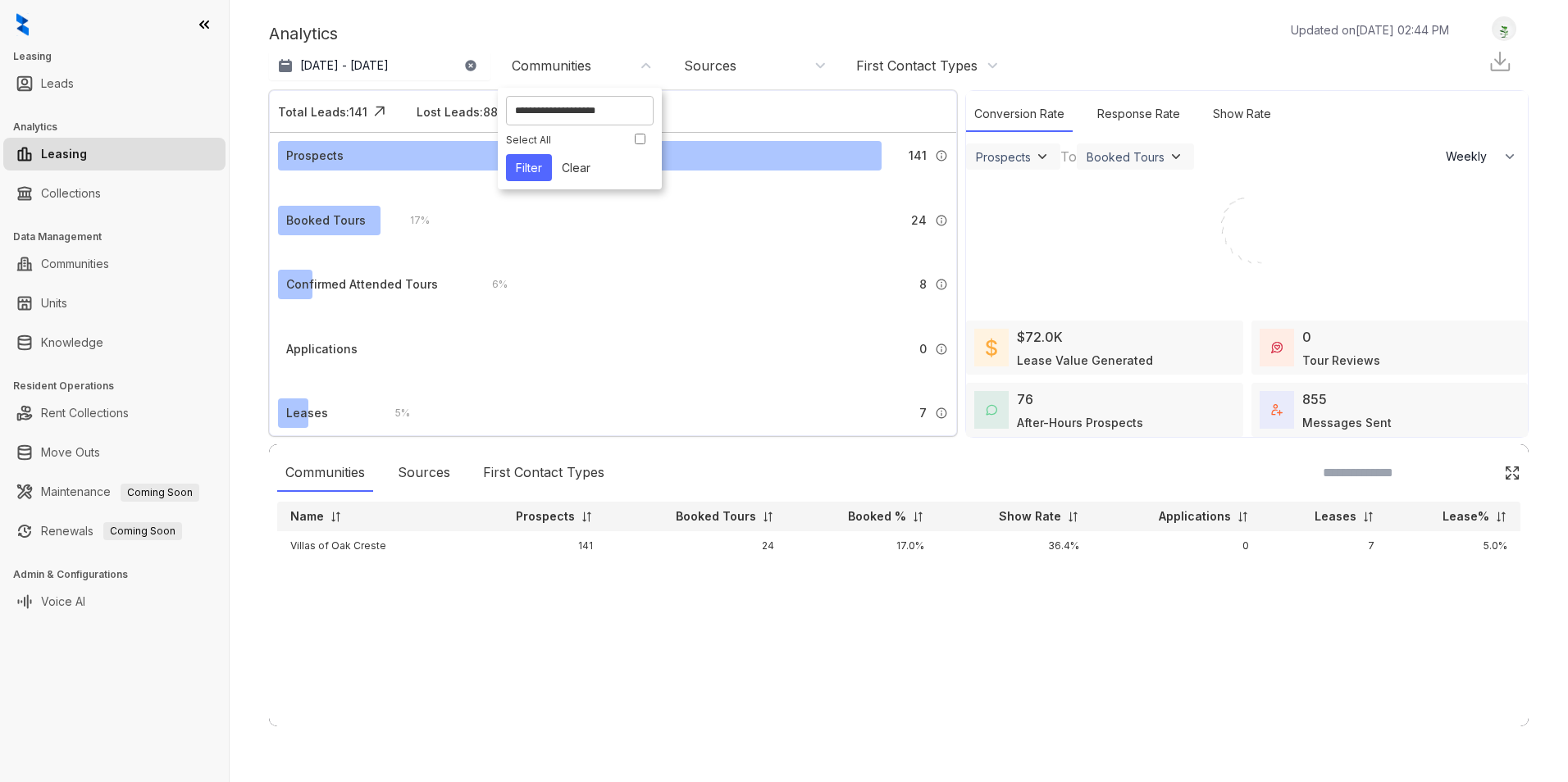
type input "**********"
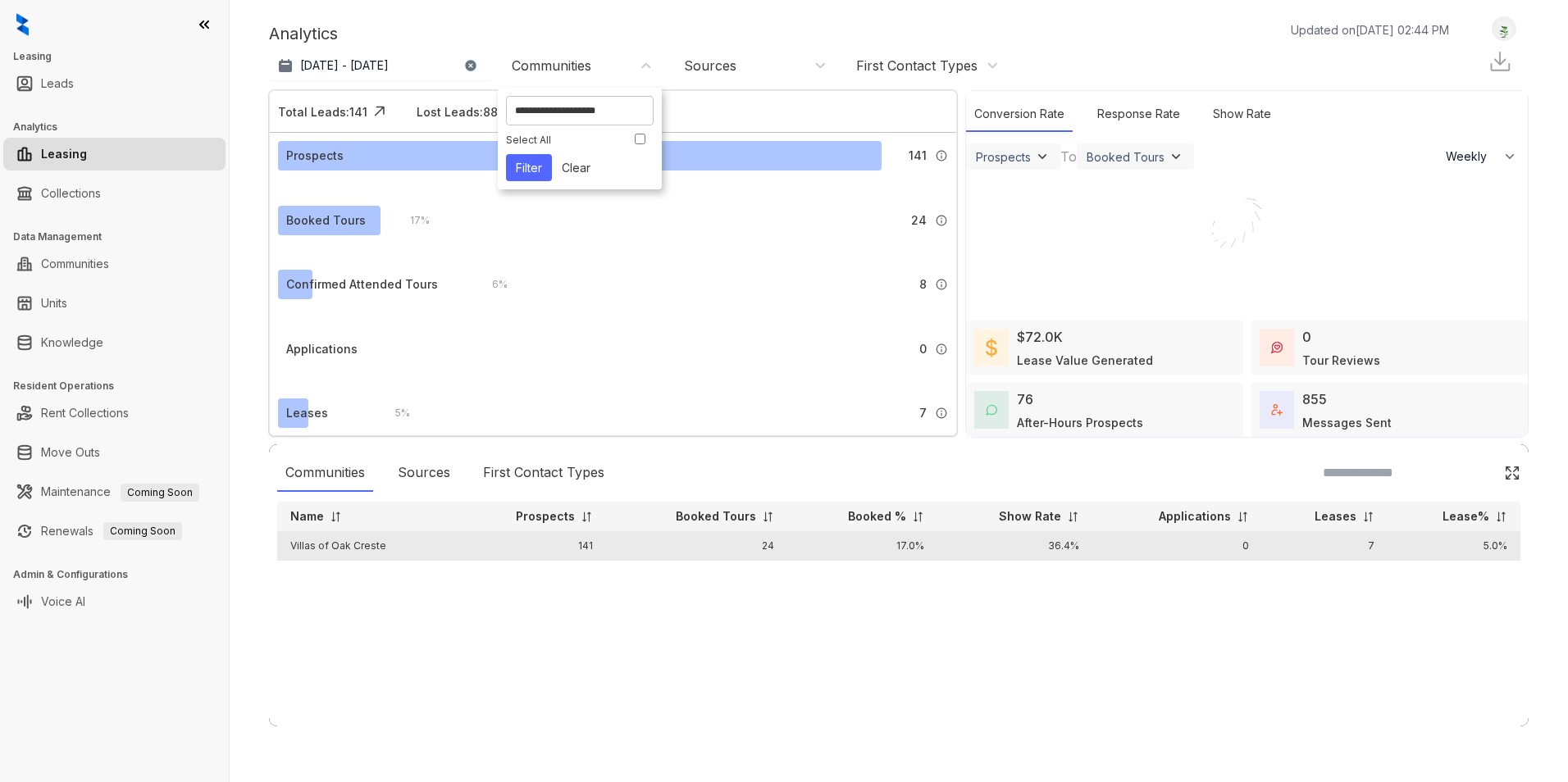
click at [392, 542] on td "Villas of Oak Creste" at bounding box center [366, 546] width 178 height 29
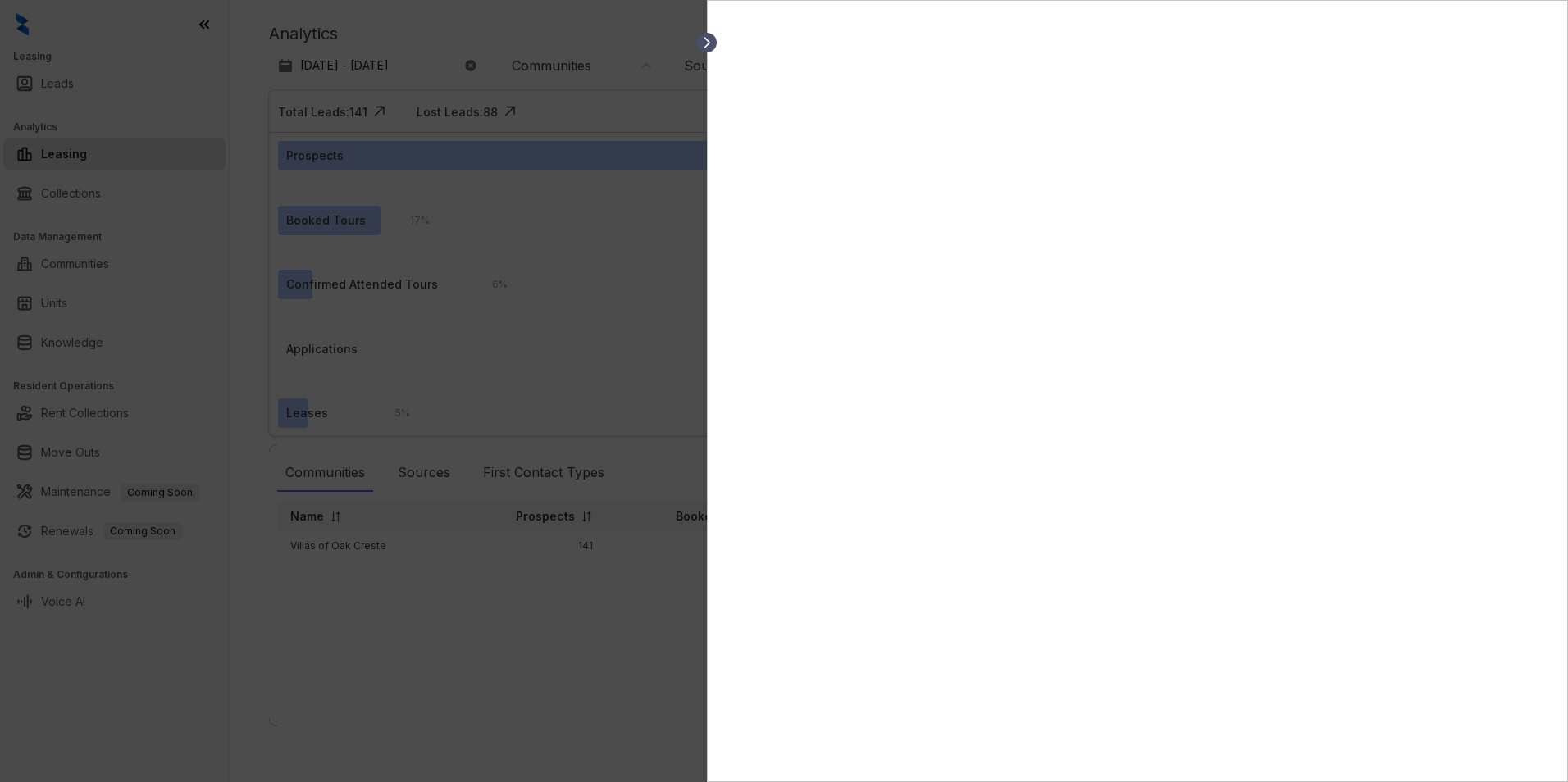
click at [709, 38] on icon at bounding box center [707, 43] width 16 height 16
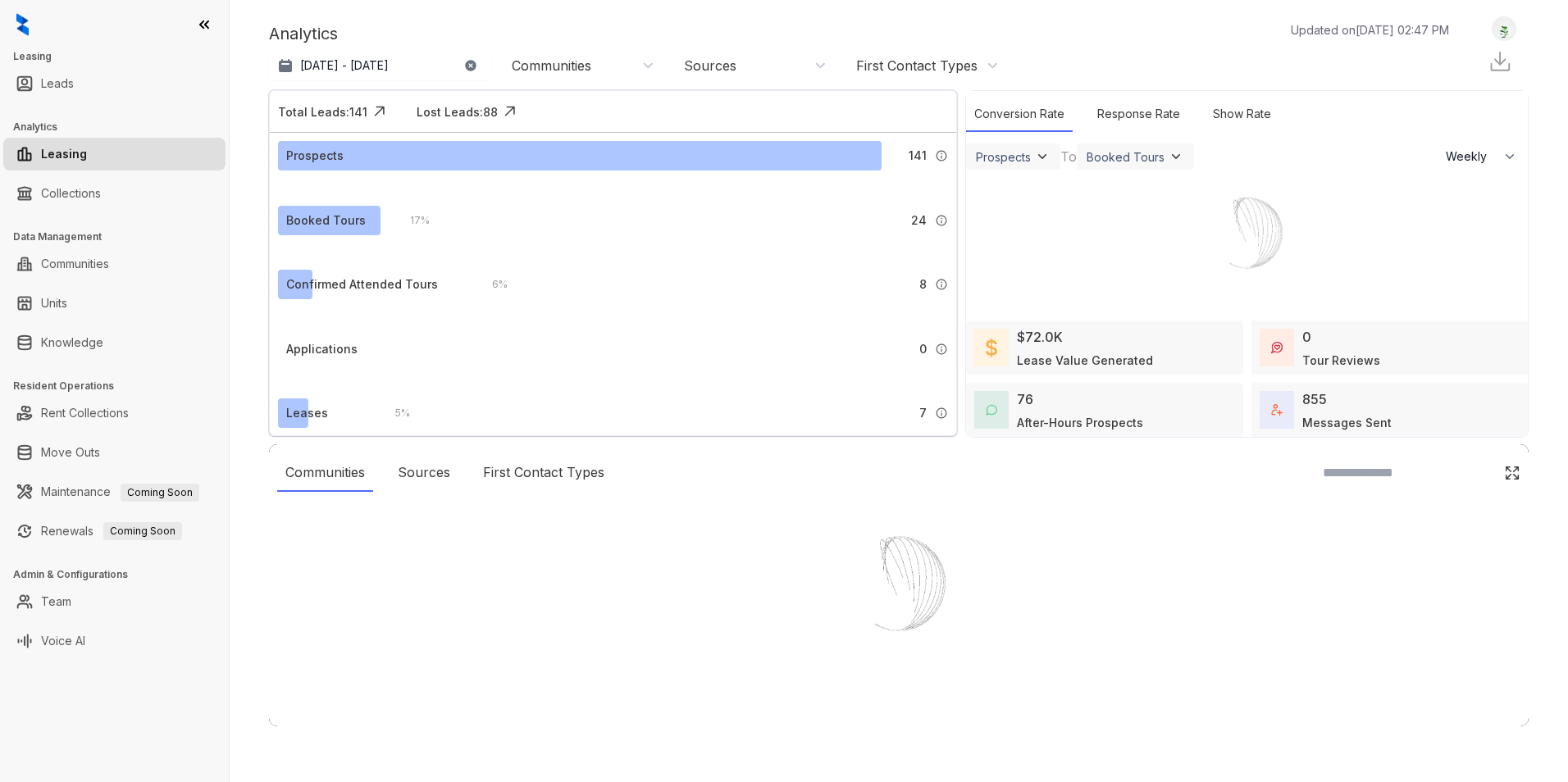
select select "******"
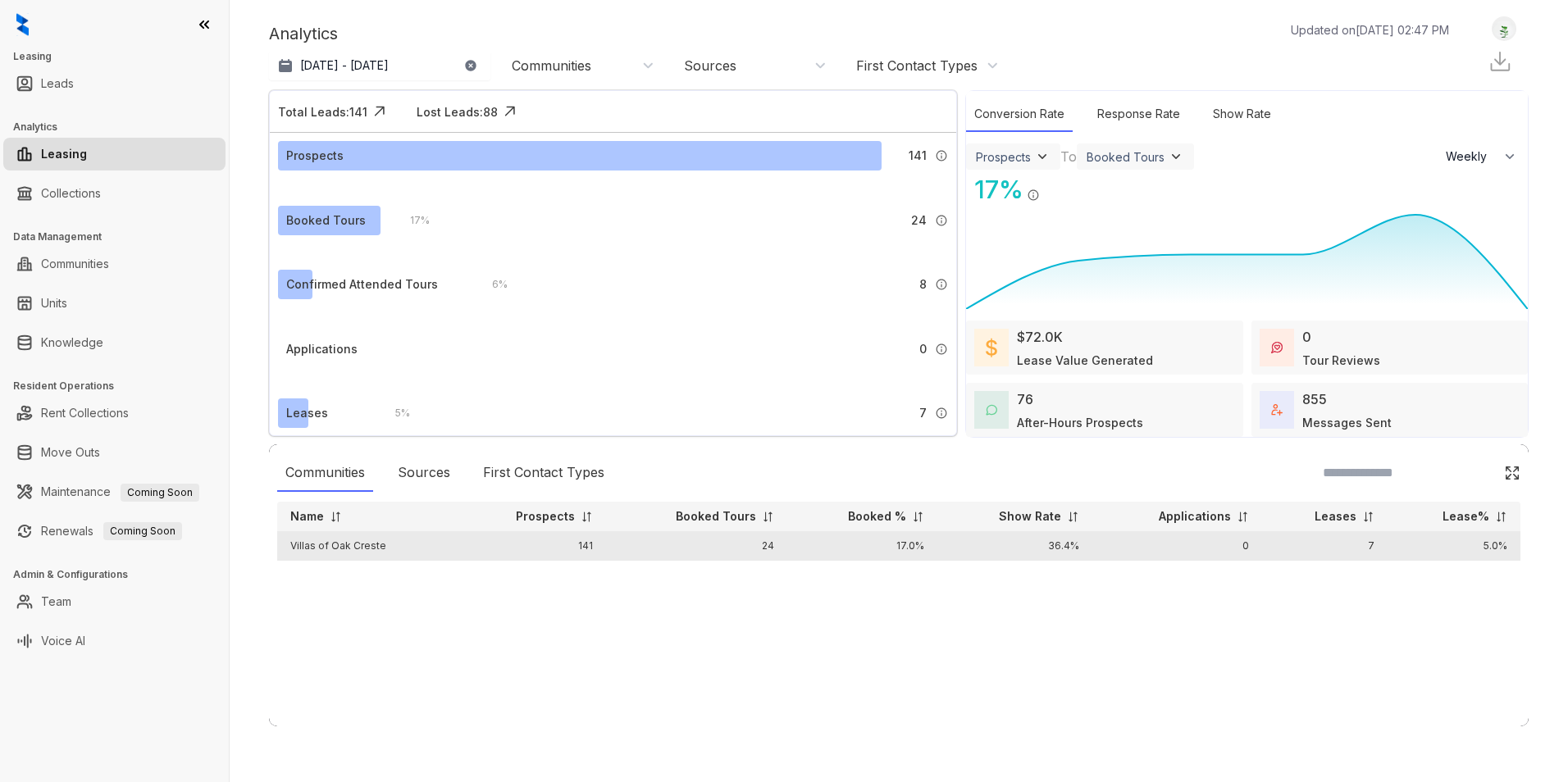
click at [362, 548] on td "Villas of Oak Creste" at bounding box center [366, 546] width 178 height 29
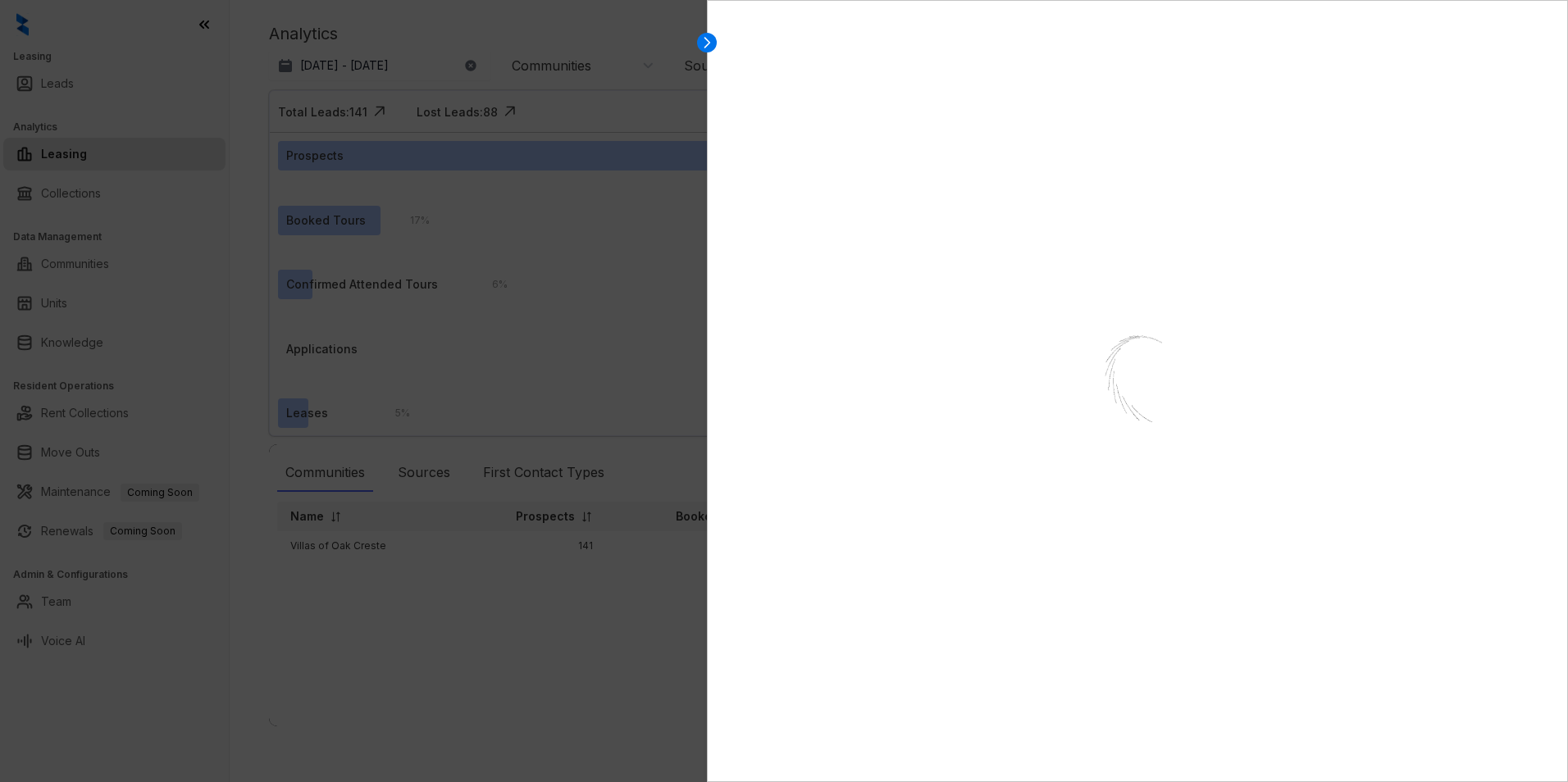
select select "******"
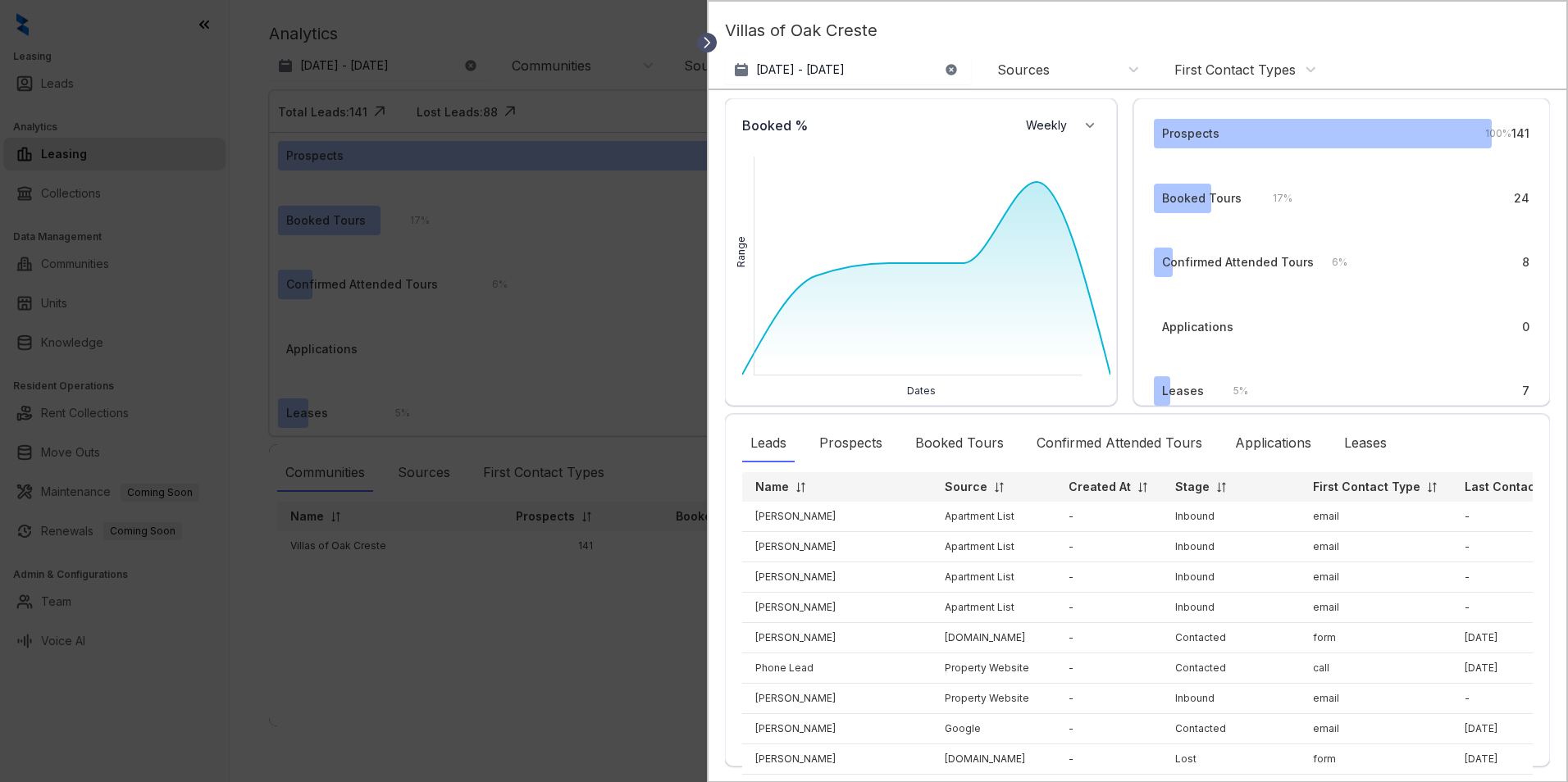
click at [714, 39] on icon at bounding box center [707, 43] width 16 height 16
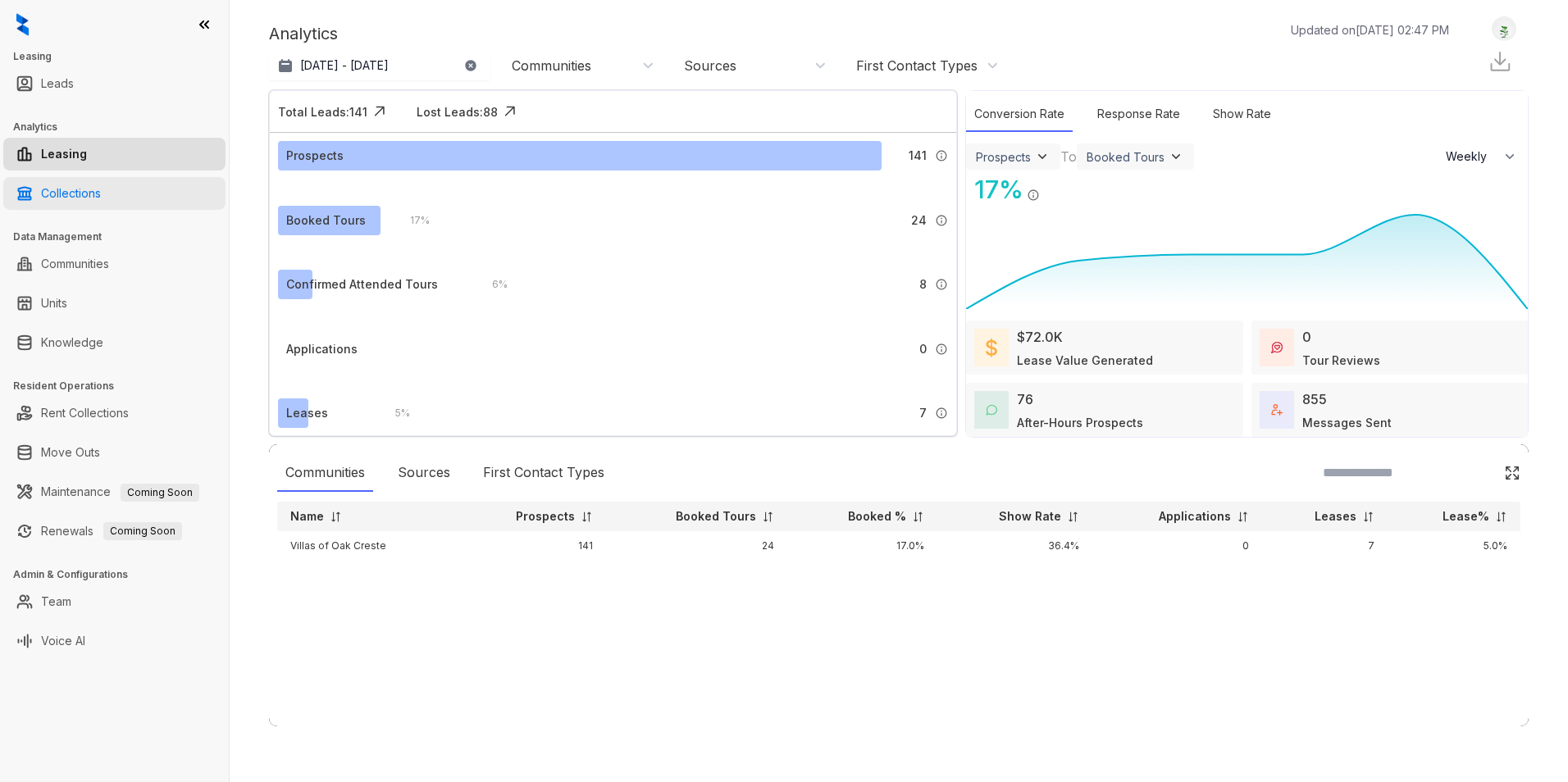
click at [96, 193] on link "Collections" at bounding box center [71, 193] width 60 height 33
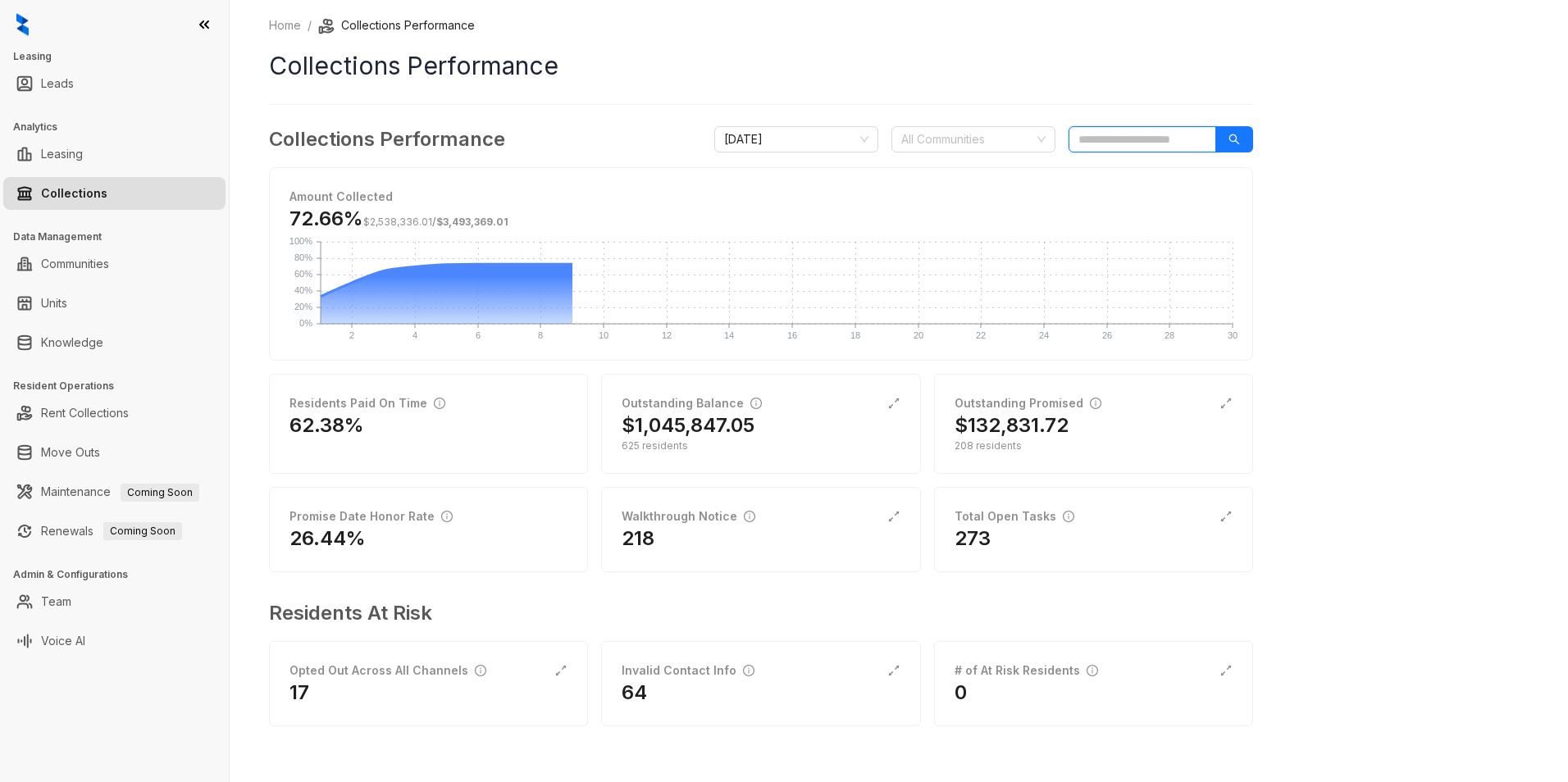
click at [1141, 147] on input "search" at bounding box center [1142, 139] width 147 height 27
type input "**********"
click at [672, 450] on div "625 residents" at bounding box center [761, 446] width 278 height 15
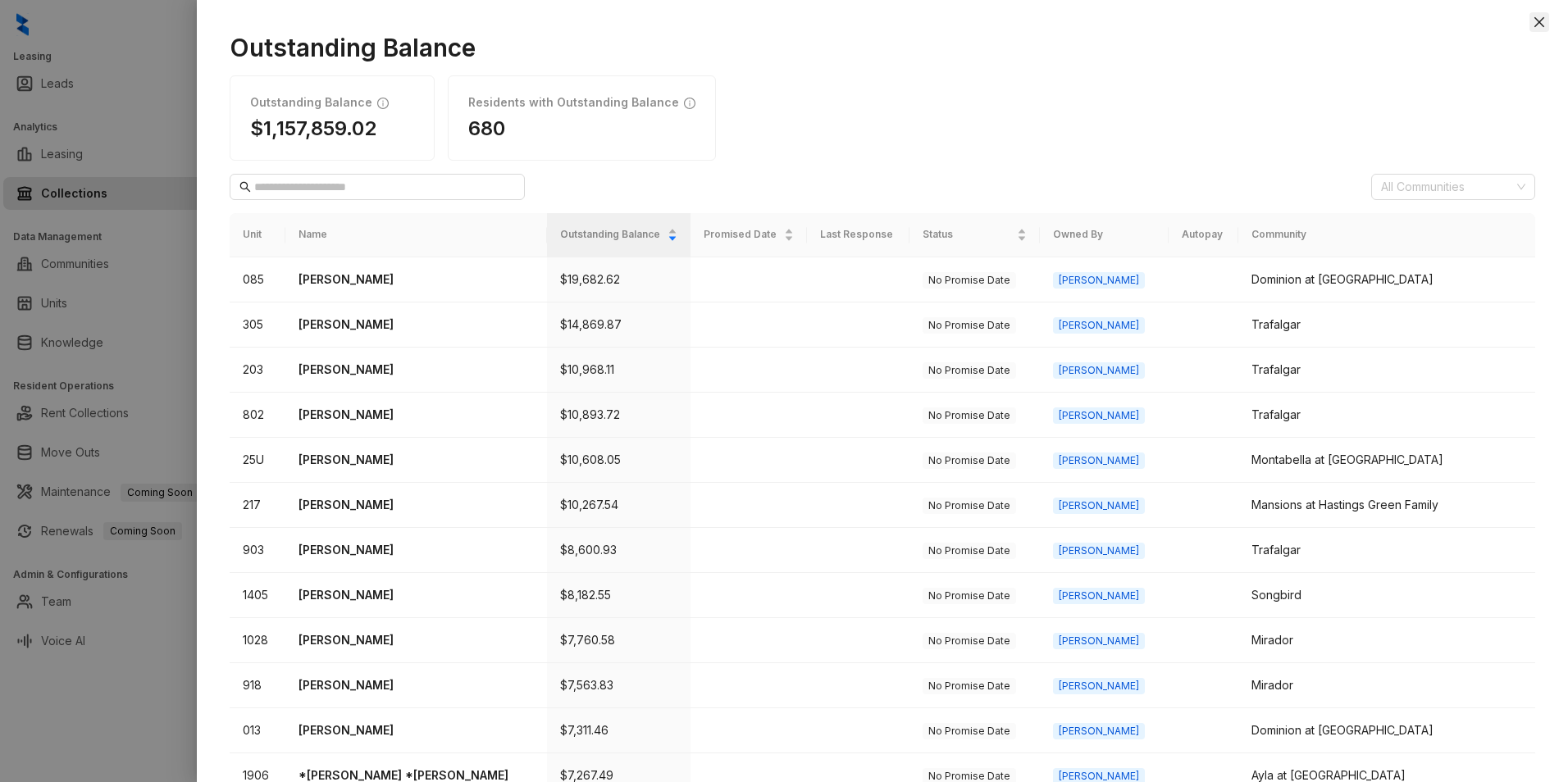
click at [1540, 18] on icon "close" at bounding box center [1539, 22] width 13 height 13
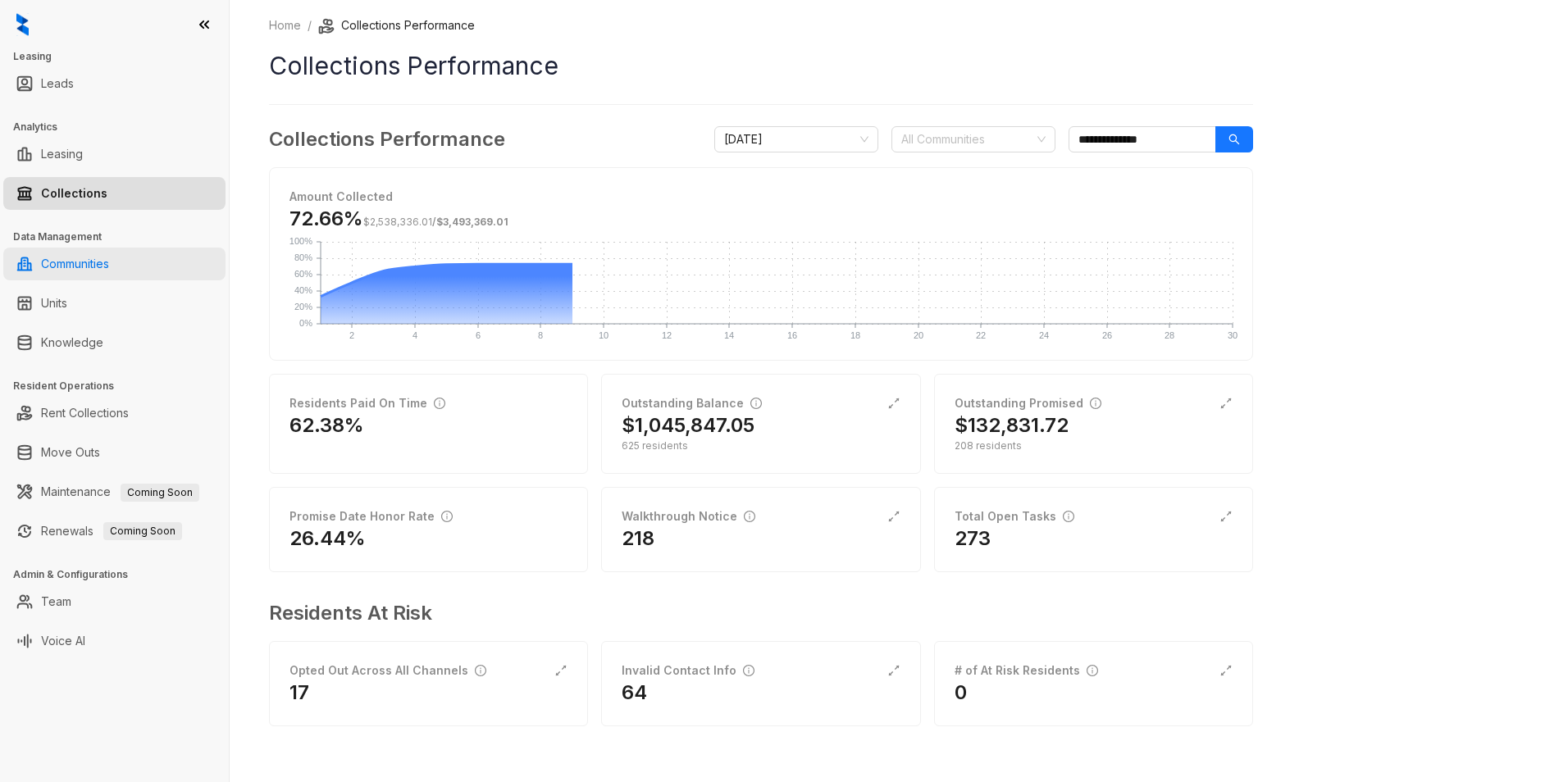
click at [83, 266] on link "Communities" at bounding box center [75, 264] width 68 height 33
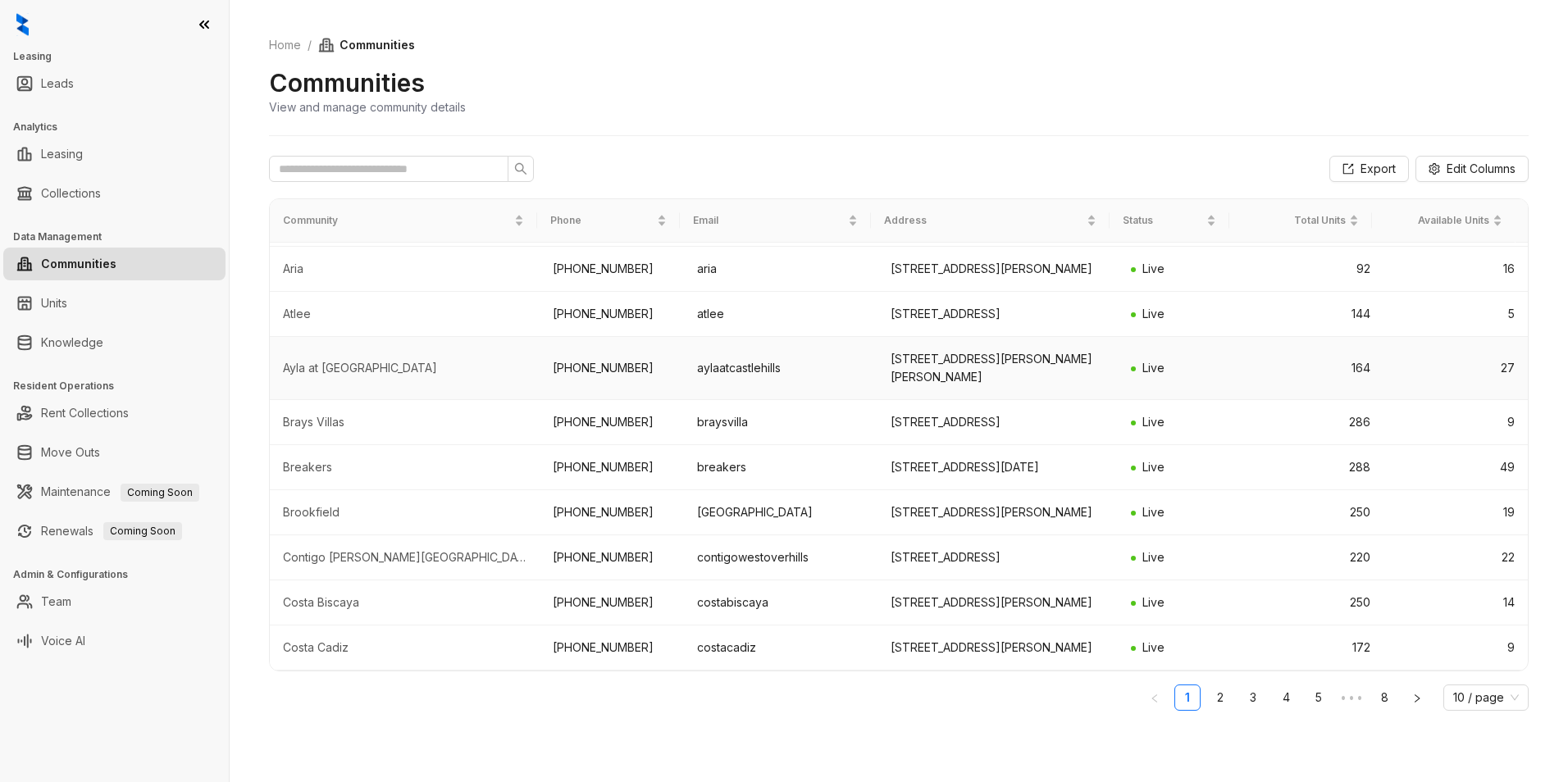
scroll to position [203, 0]
click at [1218, 699] on link "2" at bounding box center [1220, 697] width 25 height 25
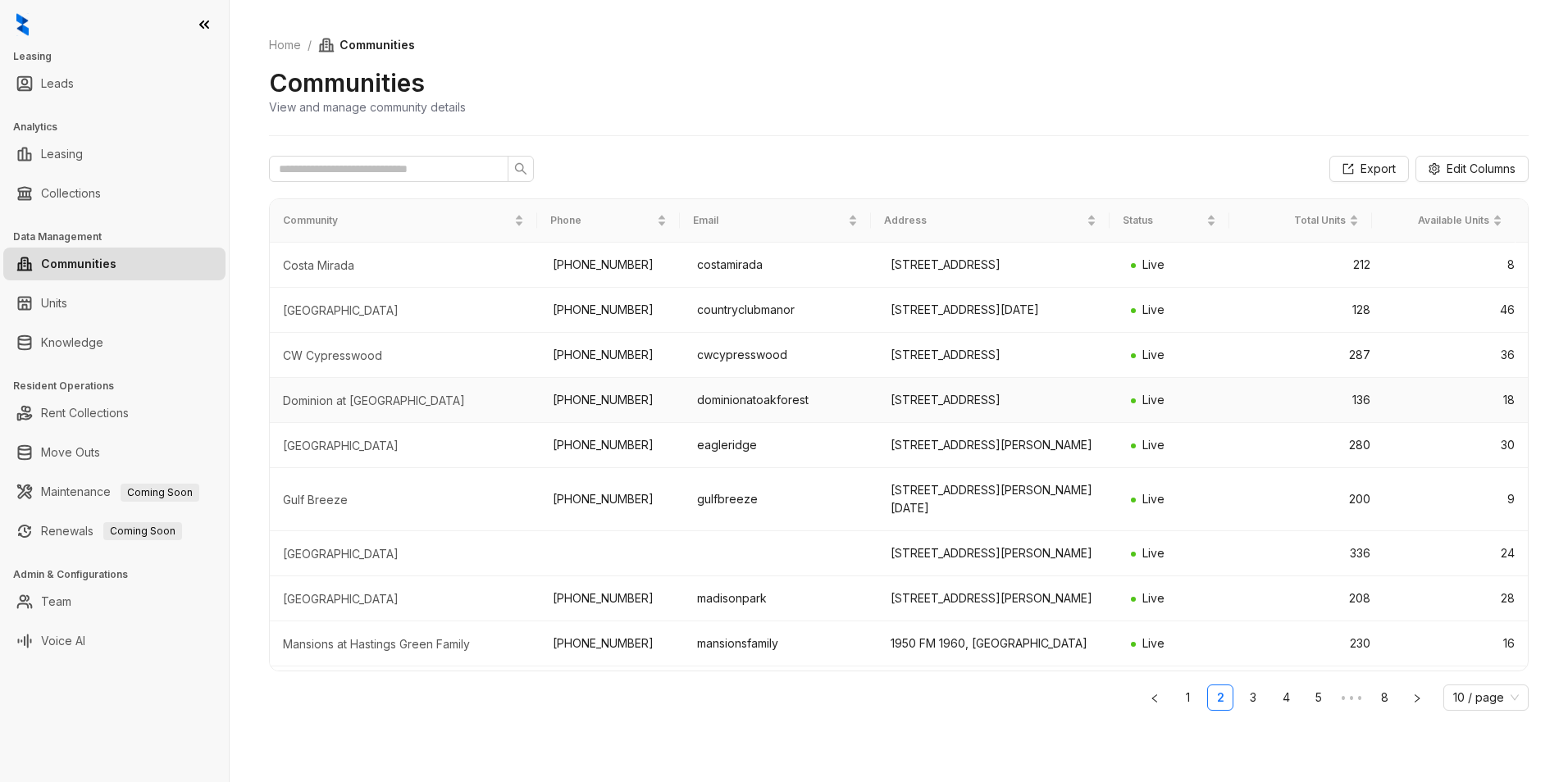
scroll to position [185, 0]
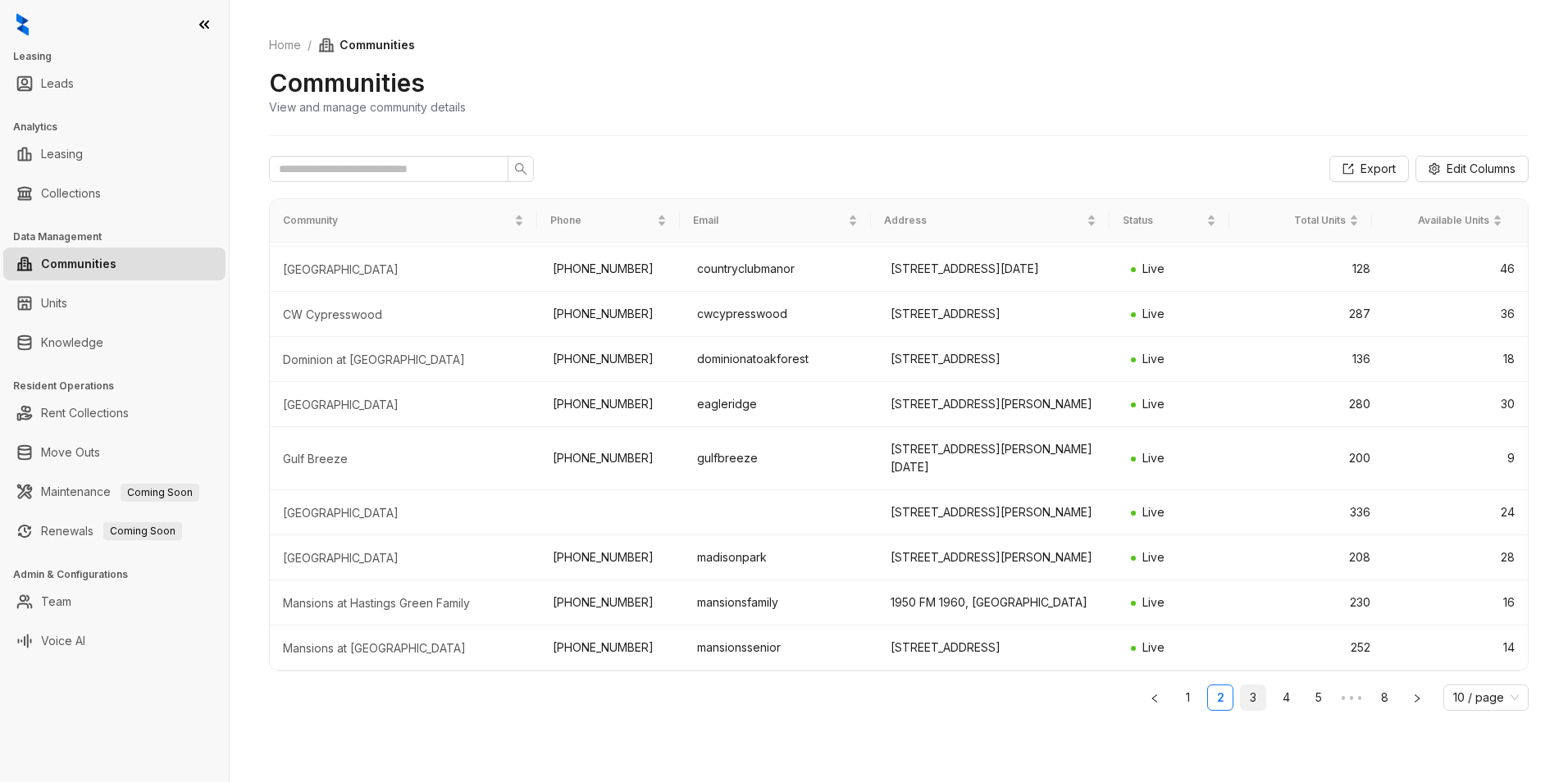
click at [1261, 701] on link "3" at bounding box center [1253, 697] width 25 height 25
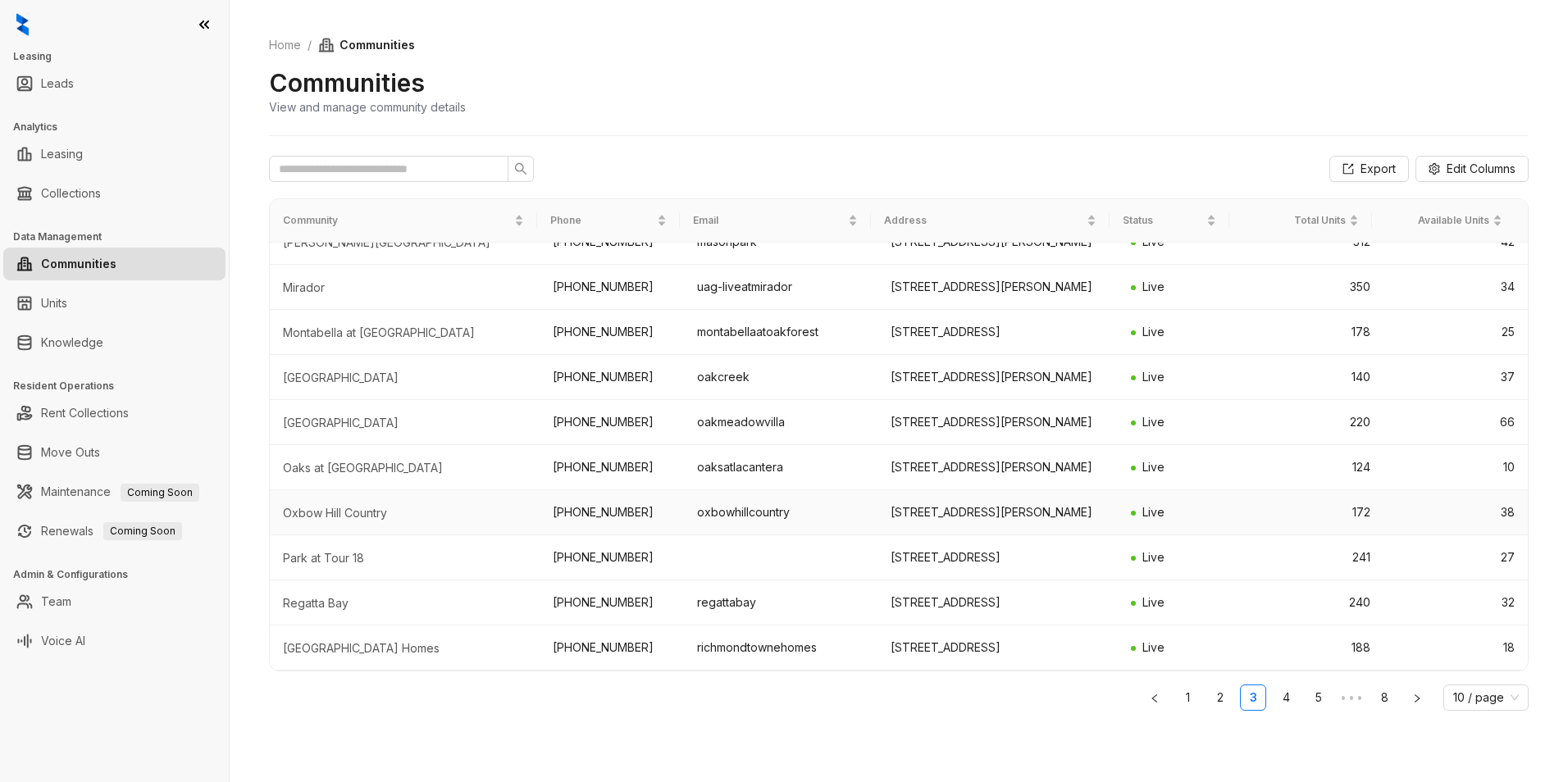
scroll to position [203, 0]
click at [1287, 701] on link "4" at bounding box center [1285, 697] width 25 height 25
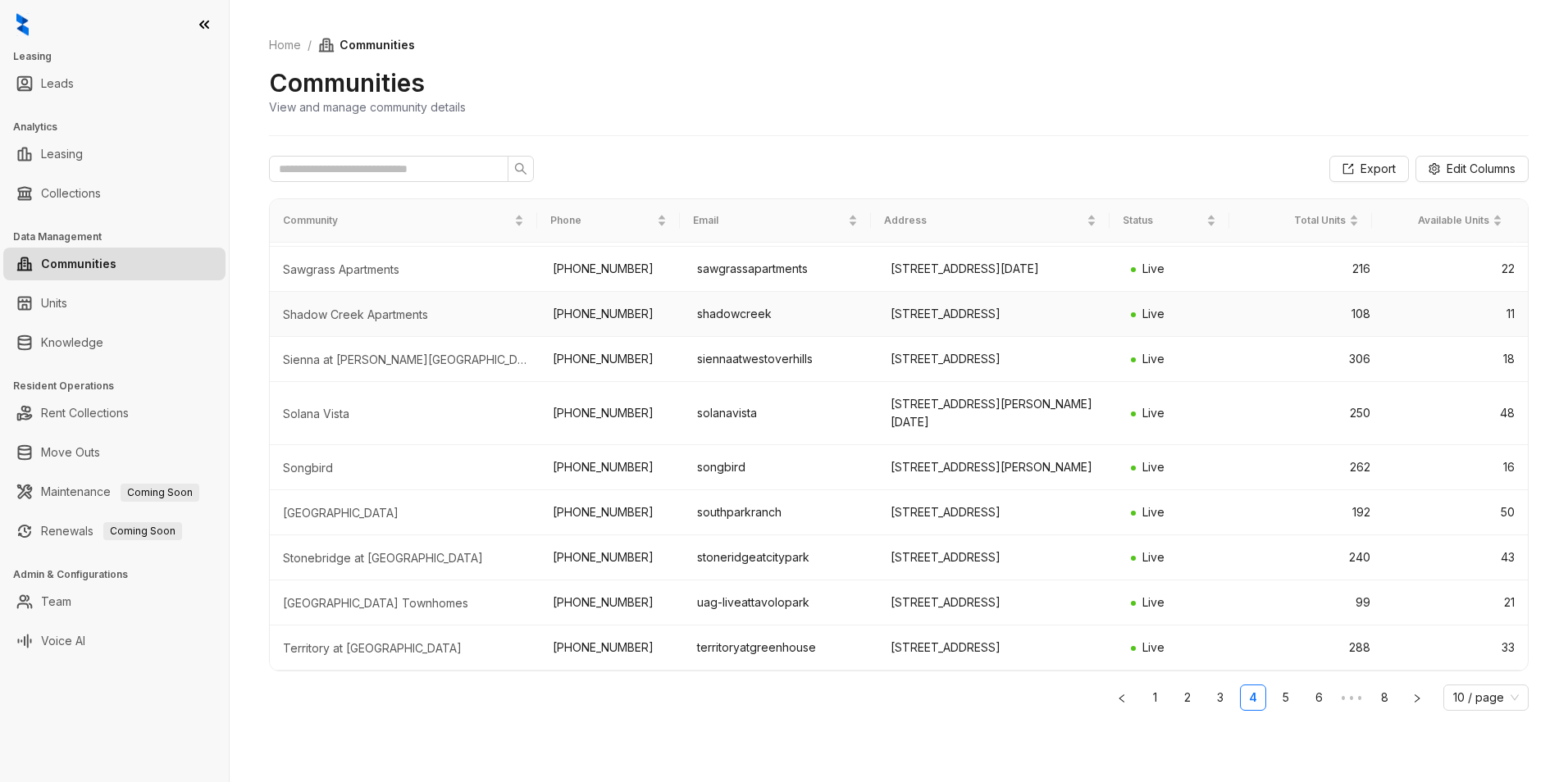
scroll to position [168, 0]
click at [1289, 695] on link "5" at bounding box center [1285, 697] width 25 height 25
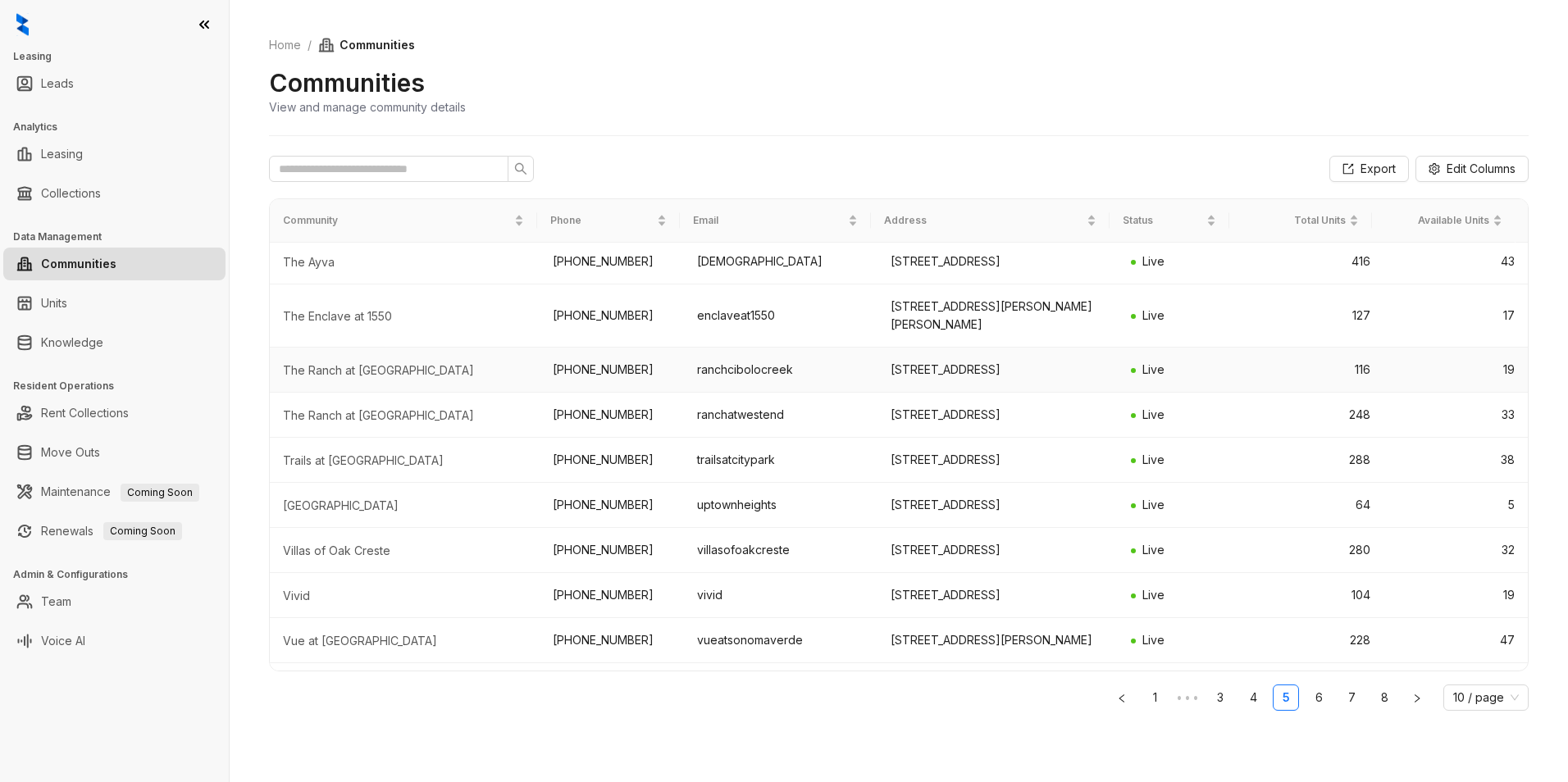
scroll to position [0, 0]
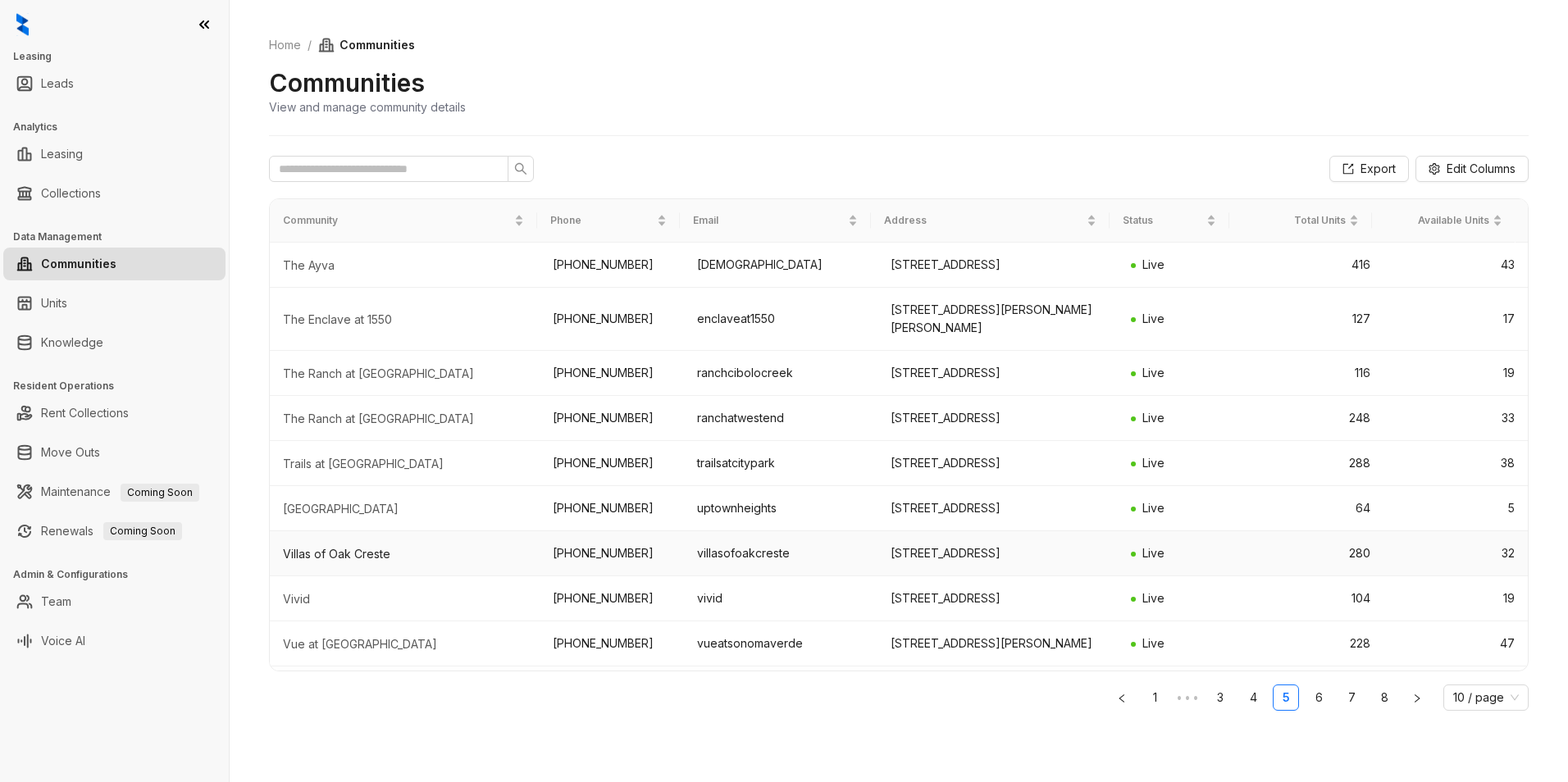
click at [364, 562] on div "Villas of Oak Creste" at bounding box center [405, 554] width 244 height 16
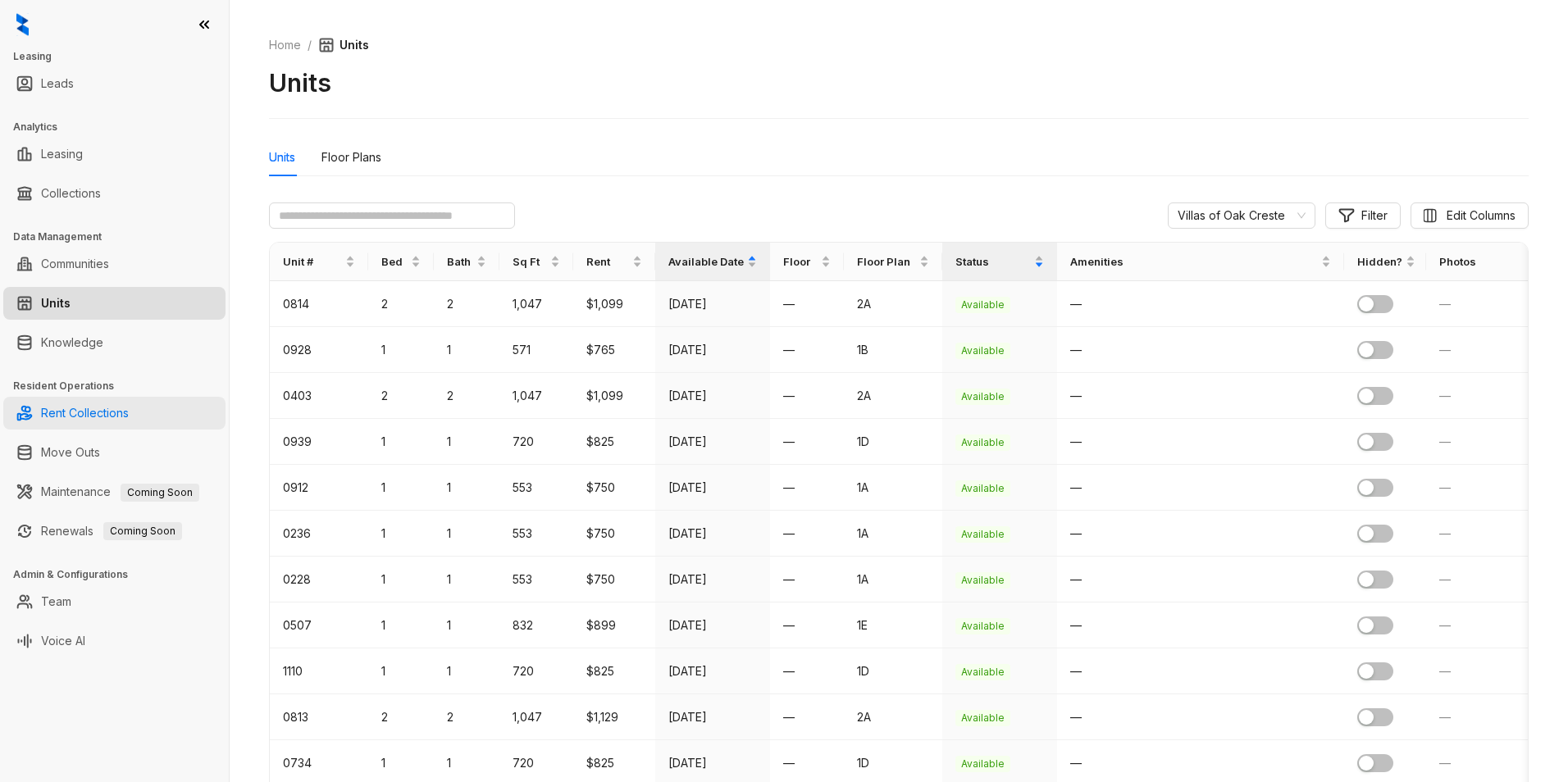
click at [127, 415] on link "Rent Collections" at bounding box center [85, 413] width 88 height 33
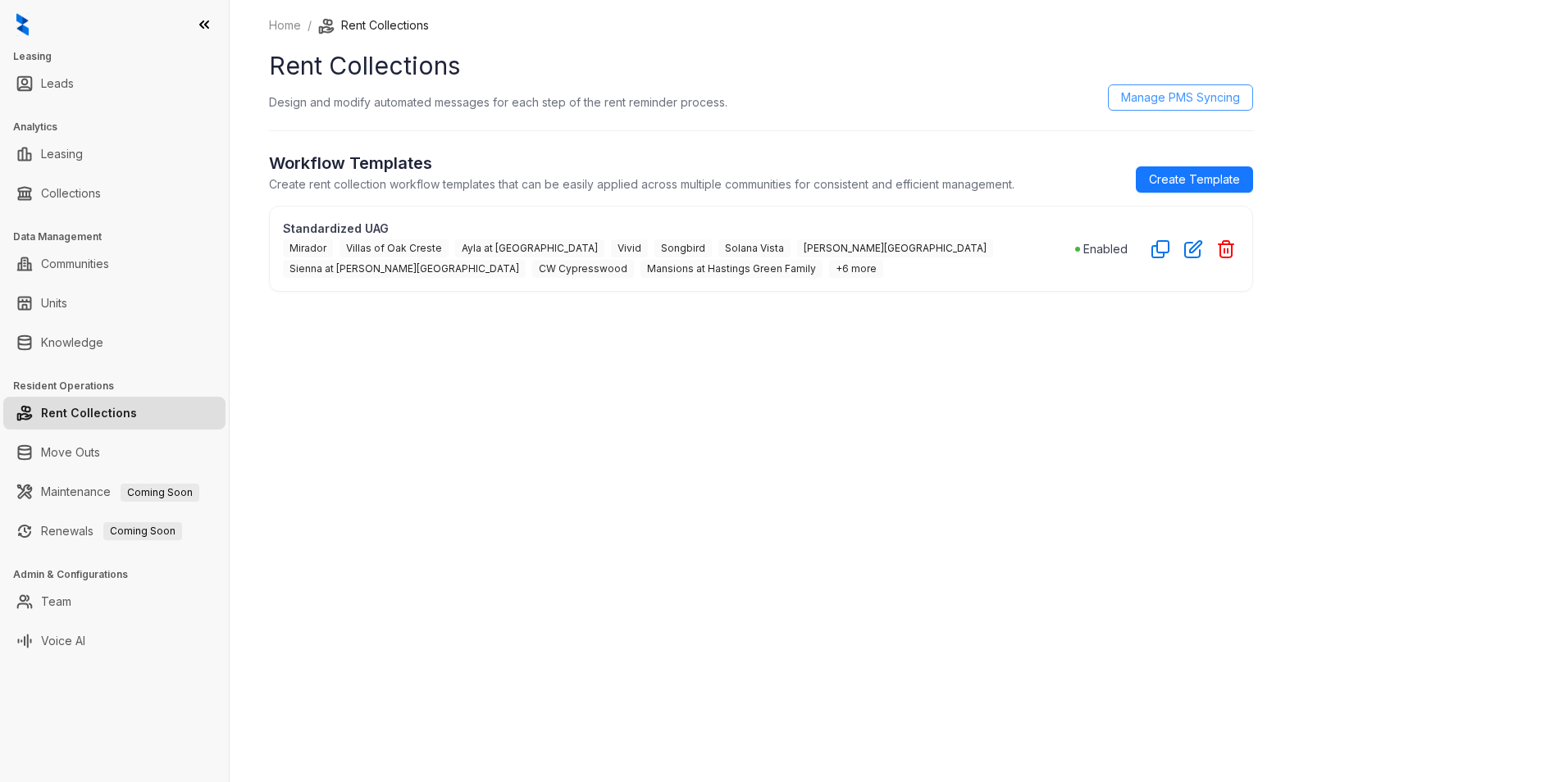
click at [1211, 102] on span "Manage PMS Syncing" at bounding box center [1181, 98] width 119 height 18
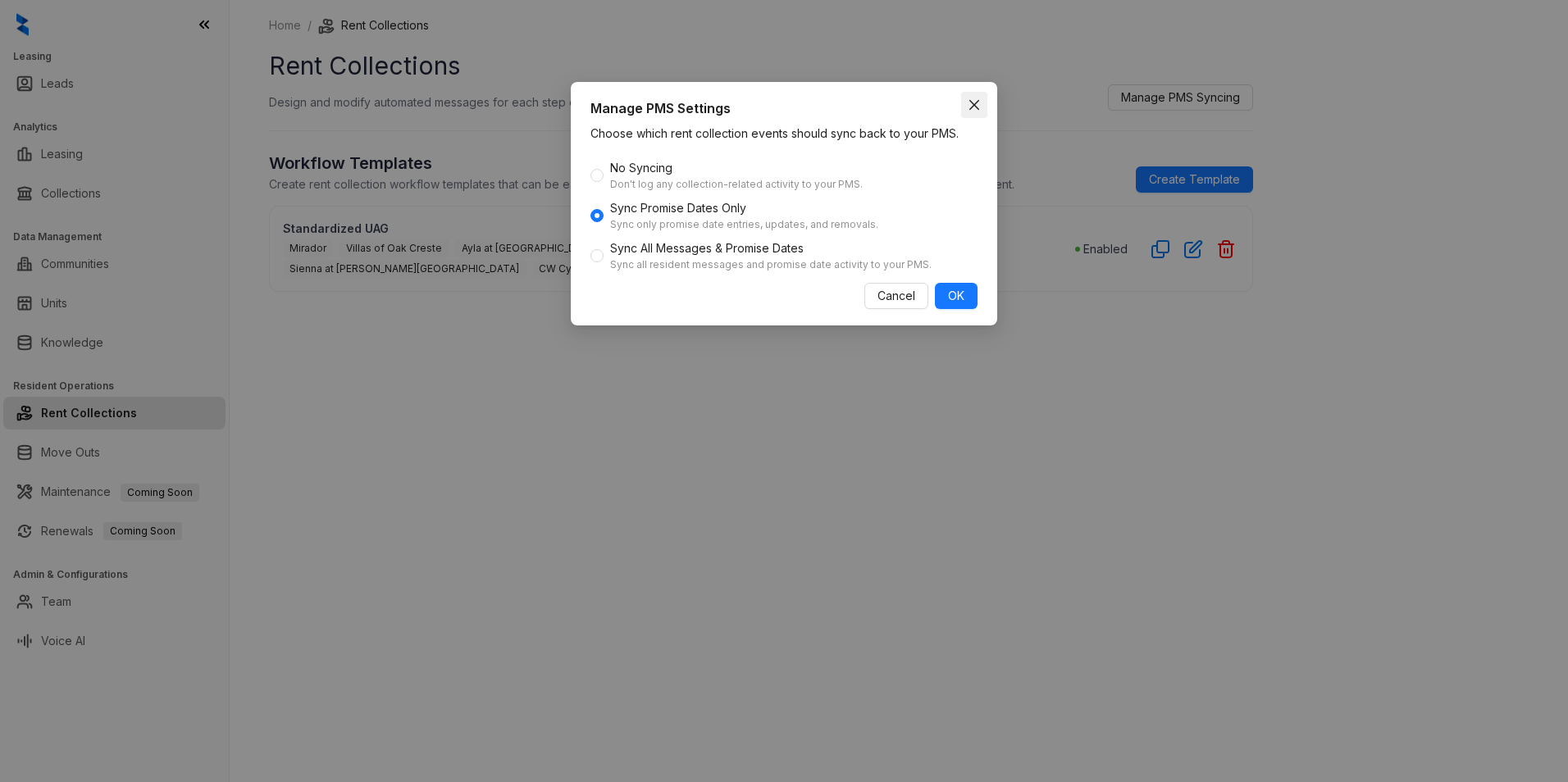
click at [970, 100] on icon "close" at bounding box center [974, 104] width 10 height 10
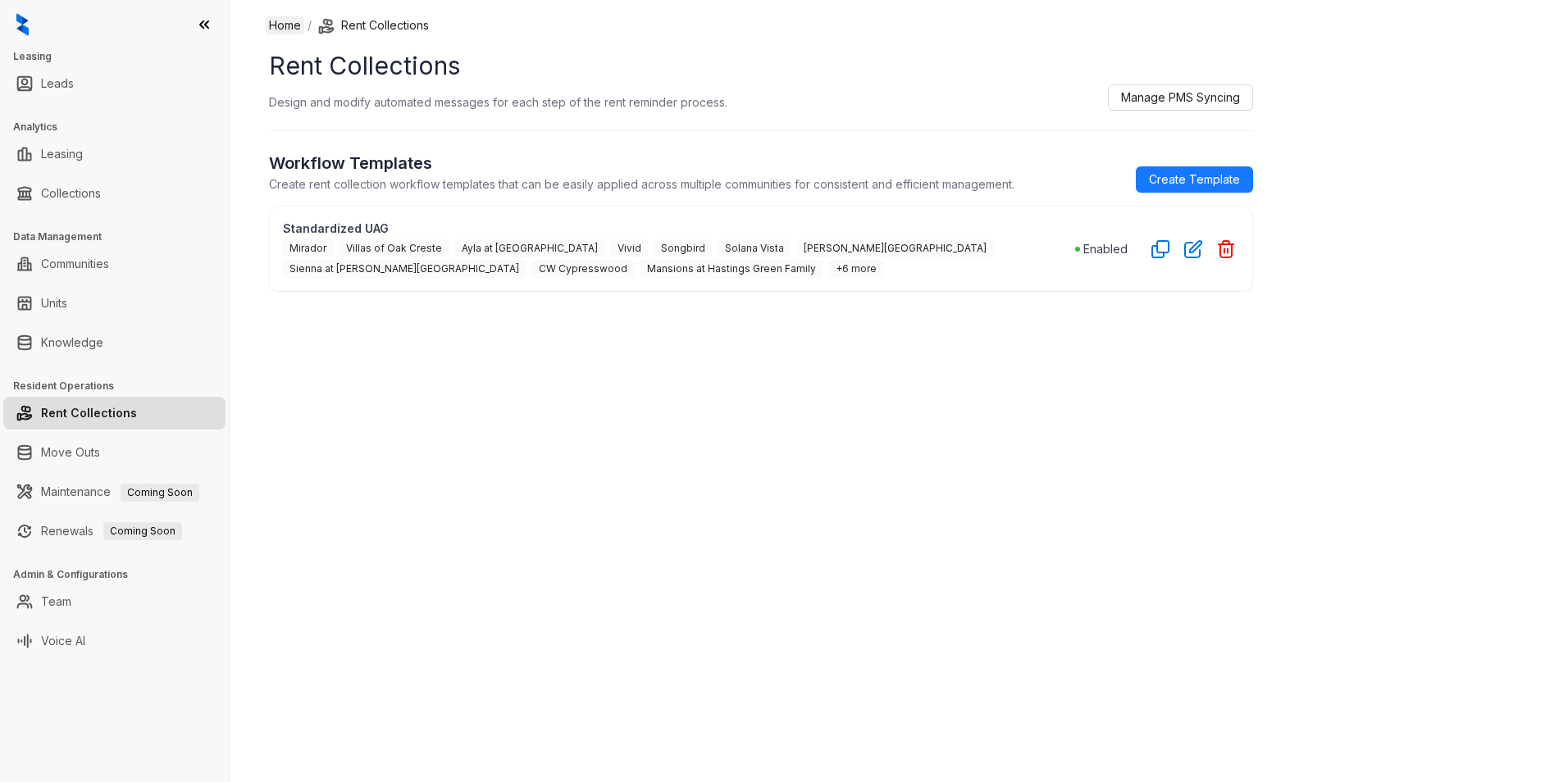
click at [279, 23] on link "Home" at bounding box center [285, 26] width 38 height 18
select select "******"
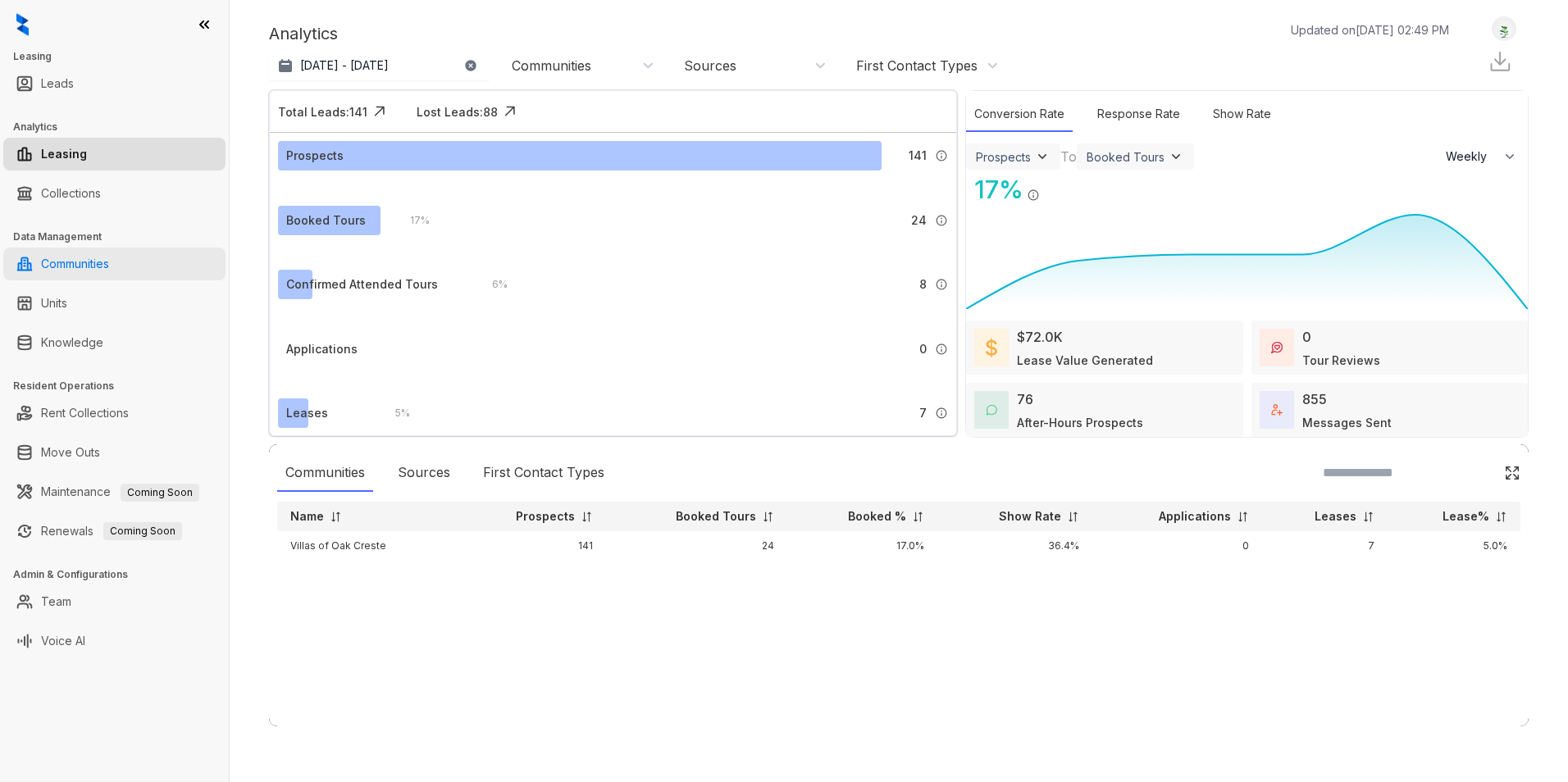
click at [65, 262] on link "Communities" at bounding box center [75, 264] width 68 height 33
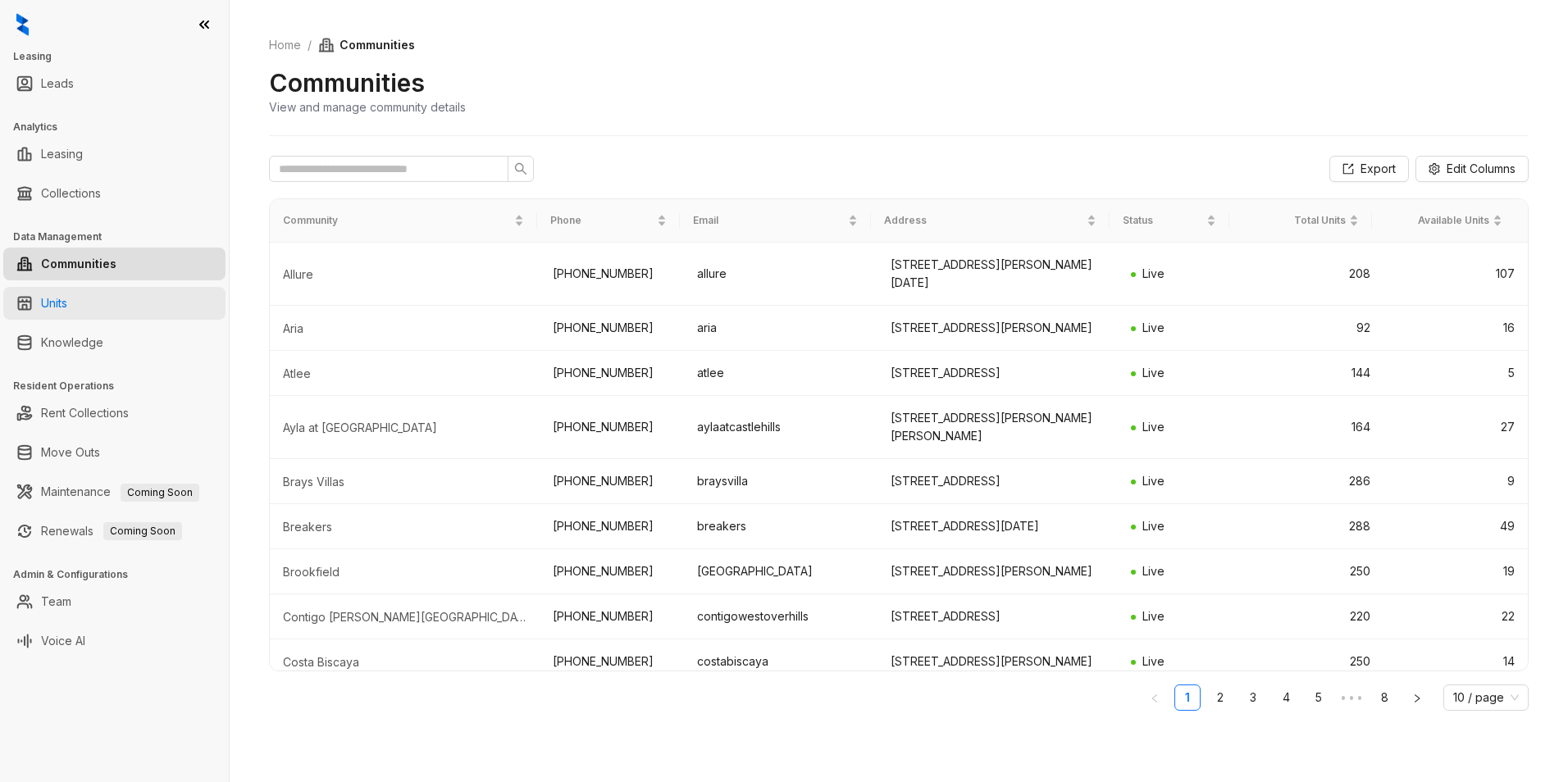
click at [61, 300] on link "Units" at bounding box center [54, 303] width 27 height 33
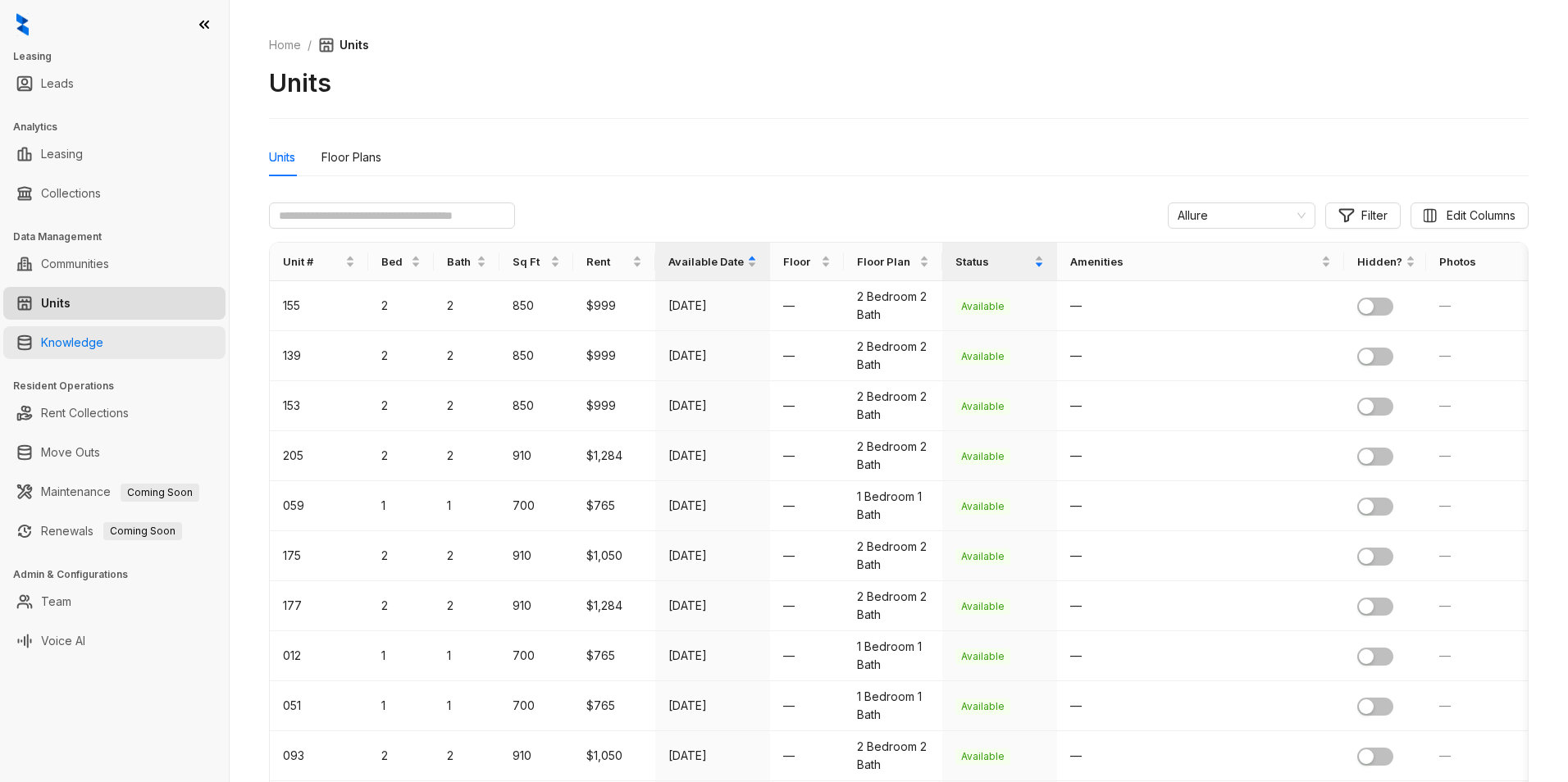
click at [84, 342] on link "Knowledge" at bounding box center [72, 342] width 62 height 33
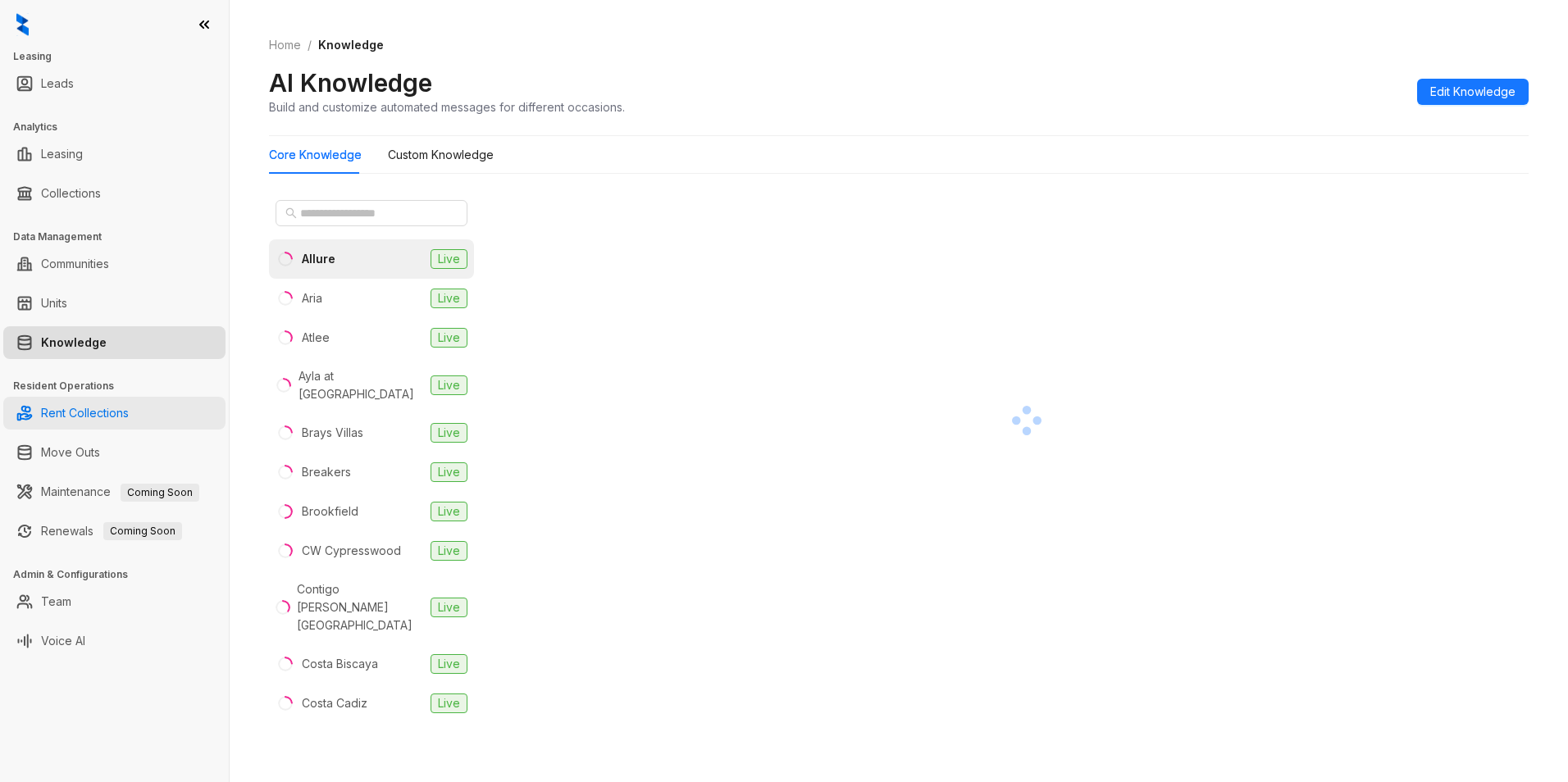
click at [82, 407] on link "Rent Collections" at bounding box center [85, 413] width 88 height 33
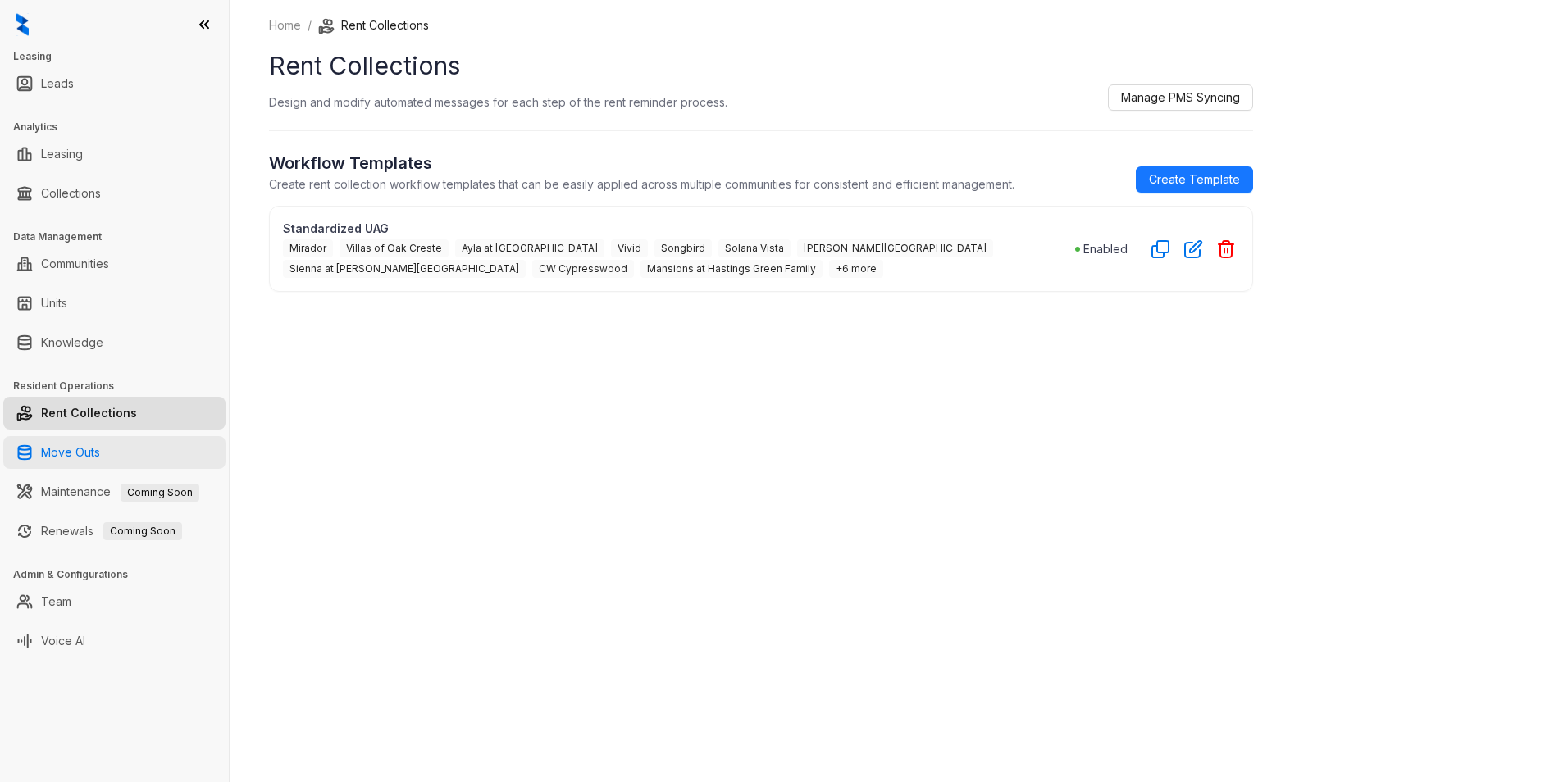
click at [71, 451] on link "Move Outs" at bounding box center [71, 452] width 59 height 33
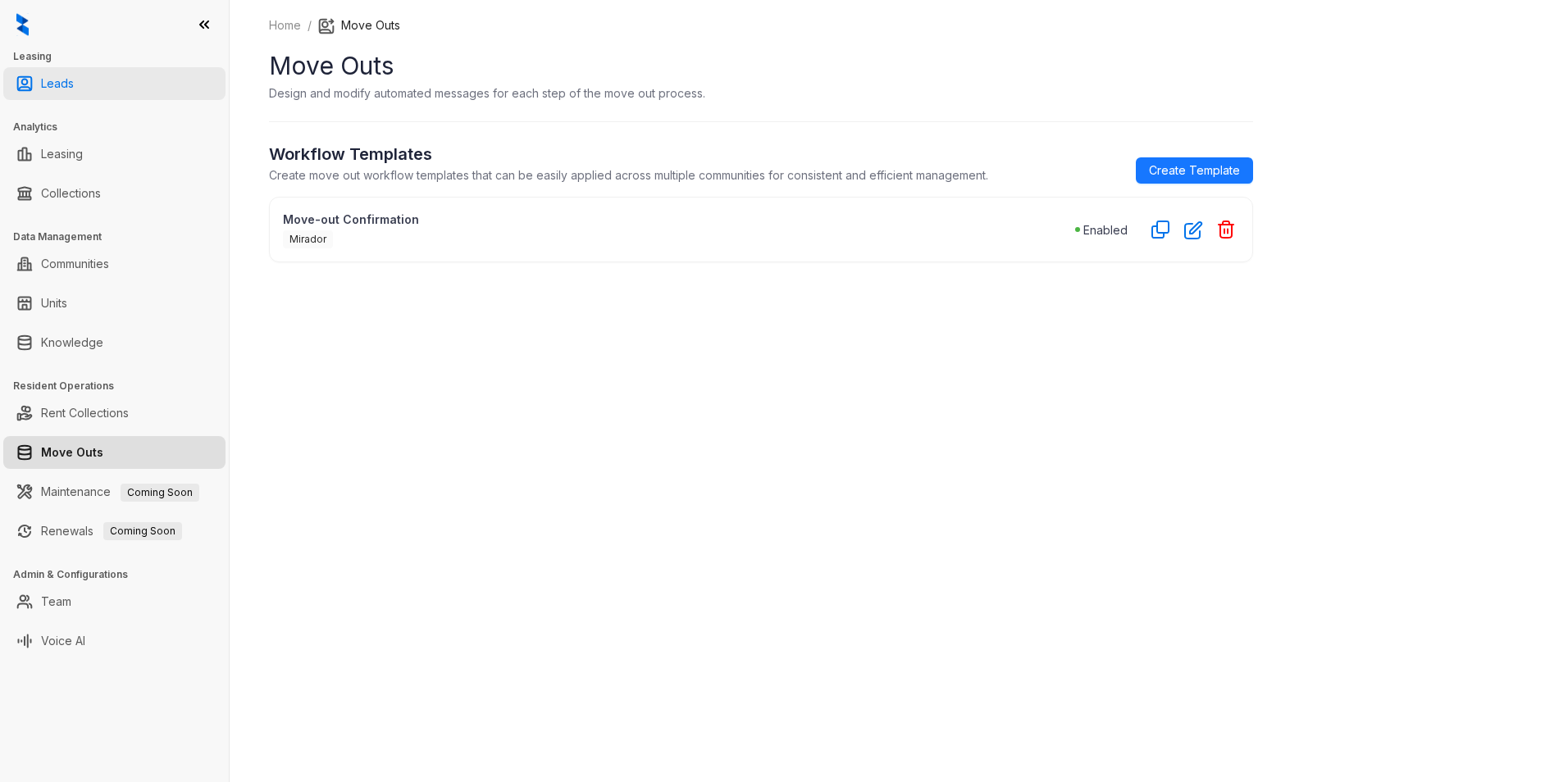
click at [60, 85] on link "Leads" at bounding box center [58, 83] width 33 height 33
